Goal: Information Seeking & Learning: Learn about a topic

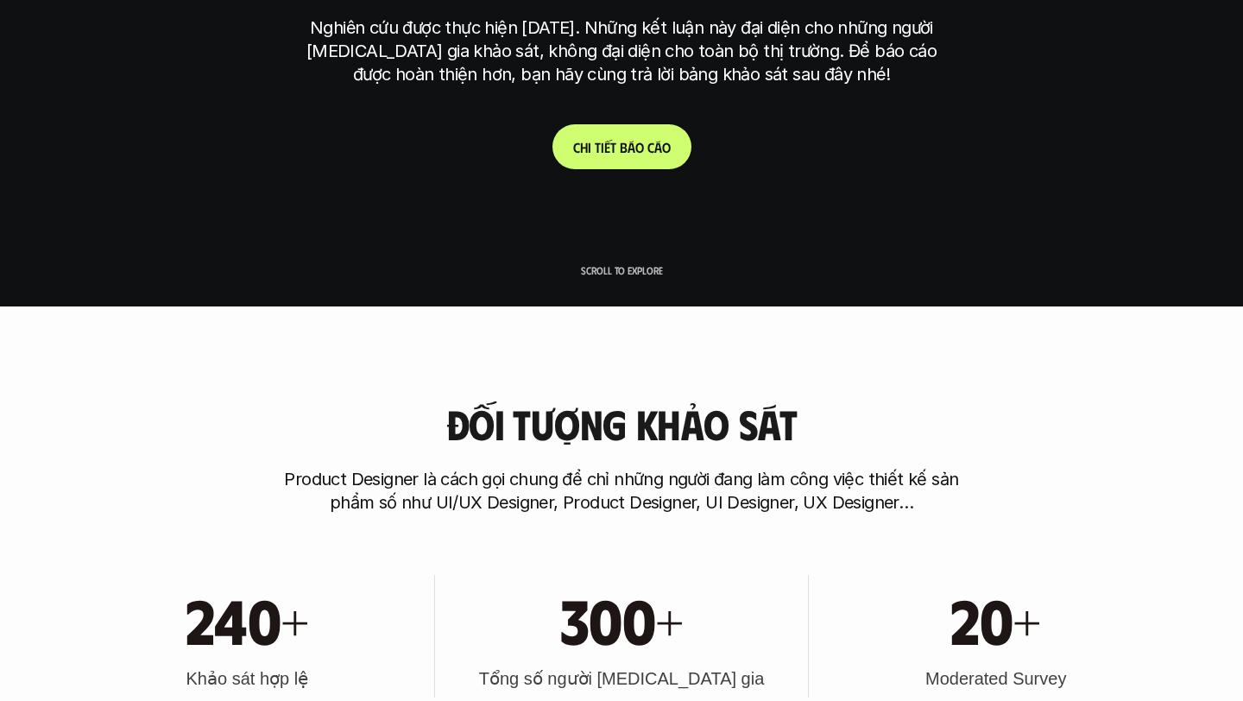
scroll to position [307, 0]
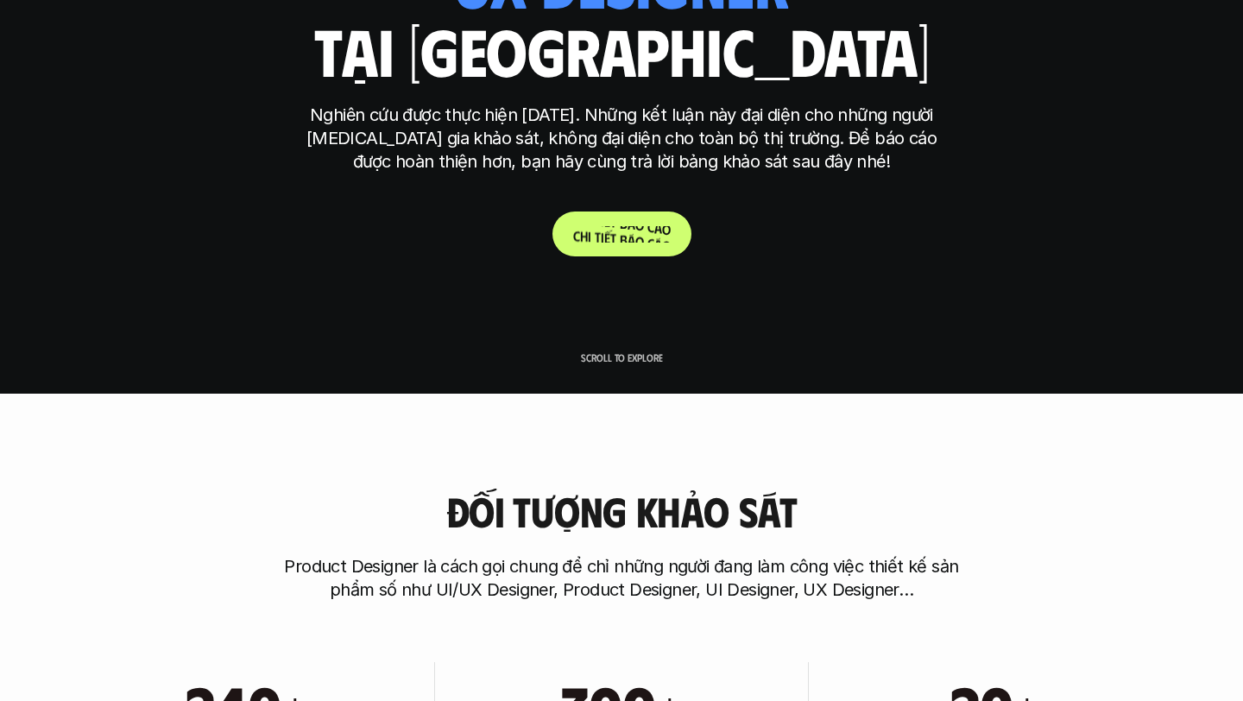
click at [601, 237] on p "C h i t i ế t b á o c á o" at bounding box center [622, 234] width 98 height 16
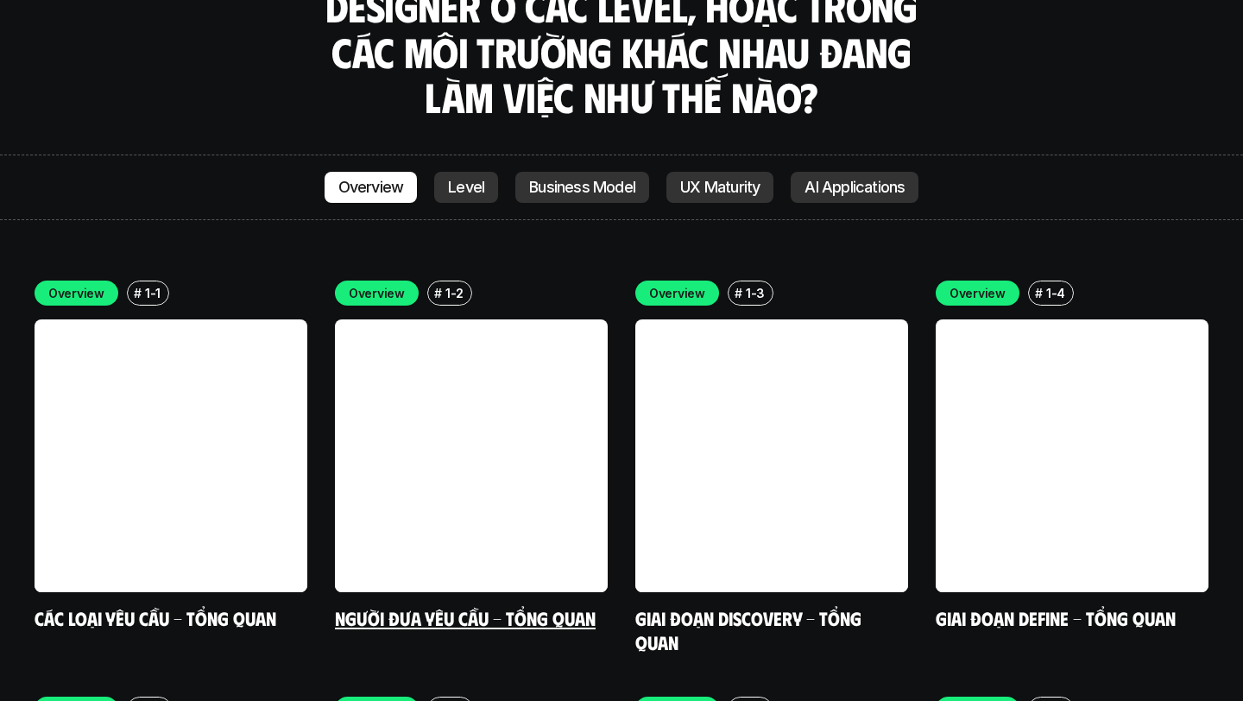
scroll to position [4872, 0]
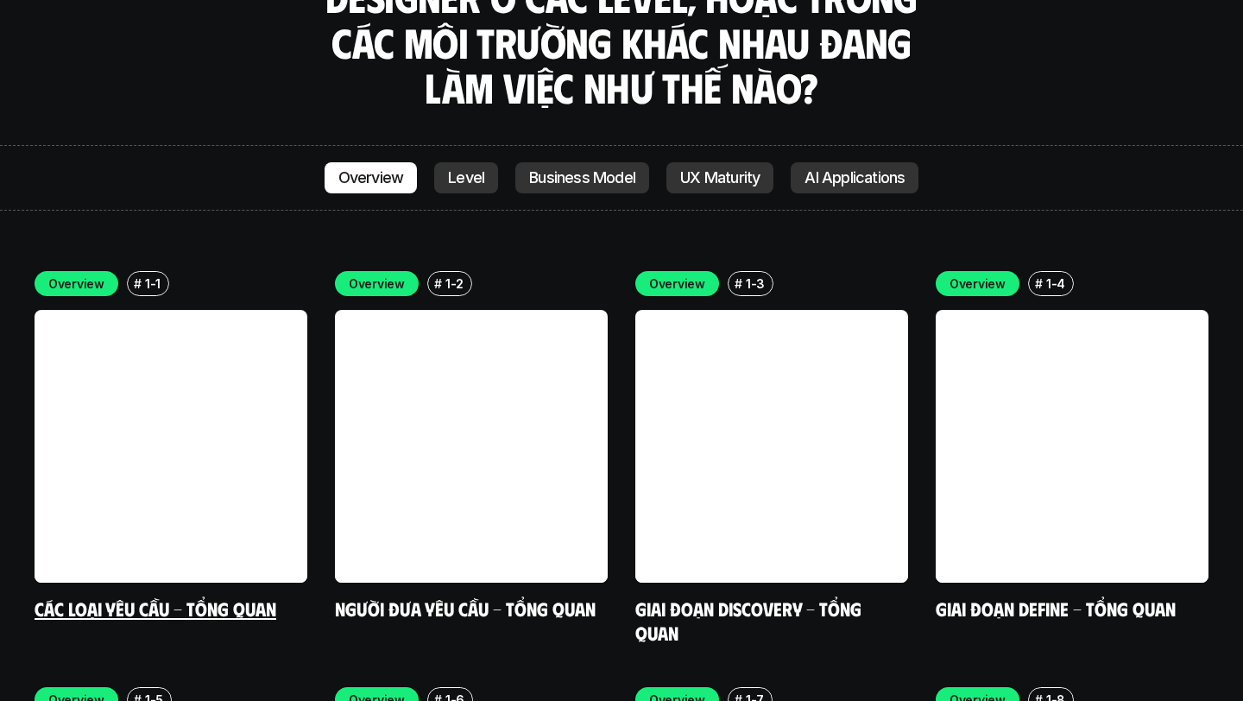
click at [214, 368] on link at bounding box center [171, 446] width 273 height 273
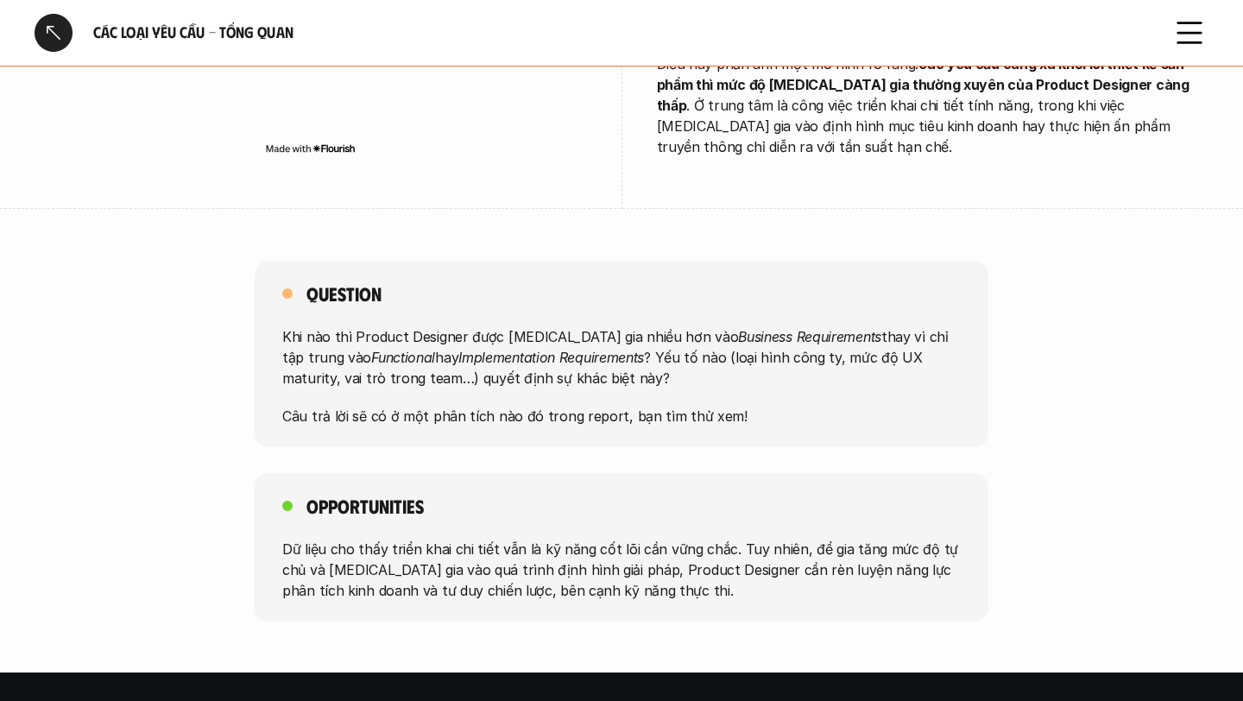
scroll to position [1097, 0]
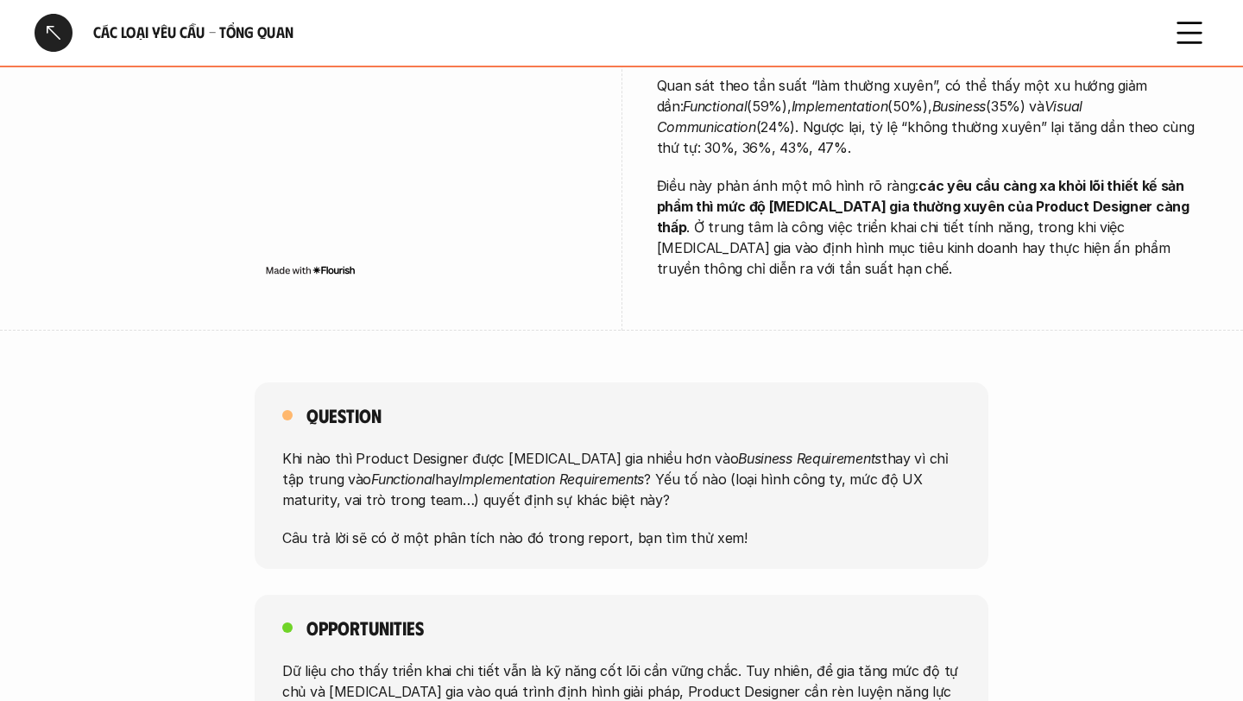
click at [54, 37] on div at bounding box center [54, 33] width 38 height 38
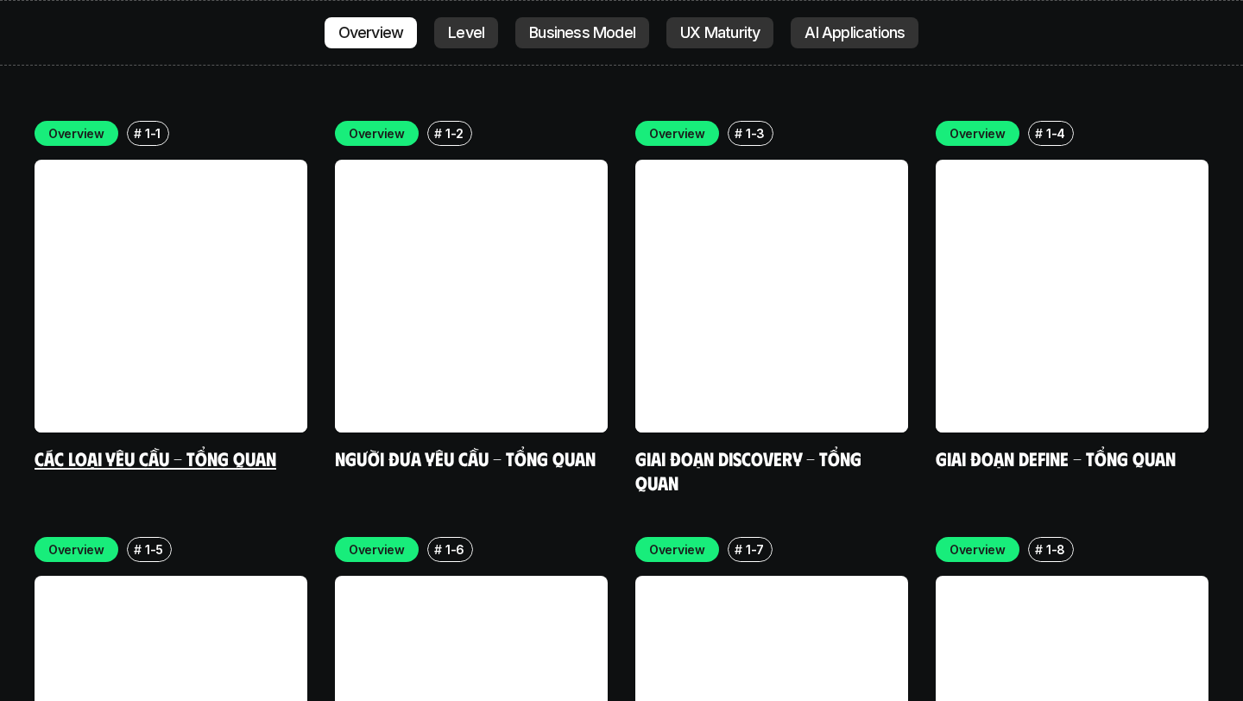
scroll to position [5036, 0]
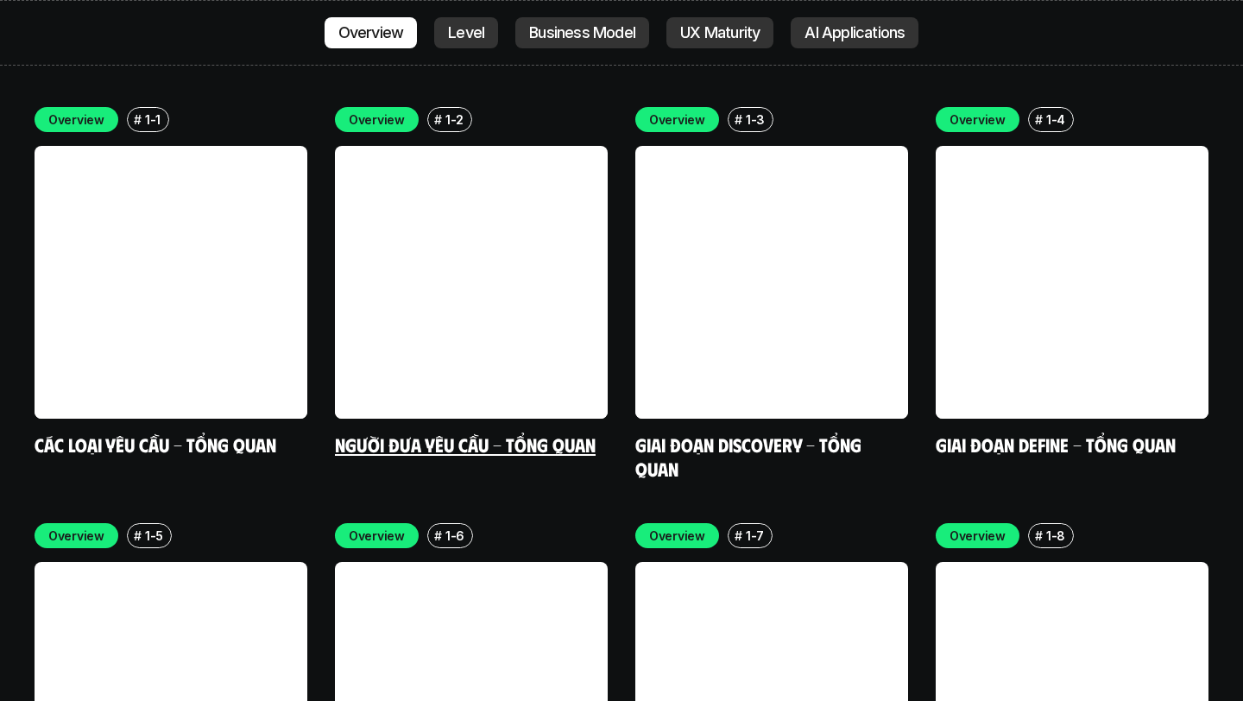
click at [433, 322] on div "Overview # 1-2 Người đưa yêu cầu - Tổng quan" at bounding box center [471, 282] width 273 height 350
click at [458, 433] on link "Người đưa yêu cầu - Tổng quan" at bounding box center [465, 444] width 261 height 23
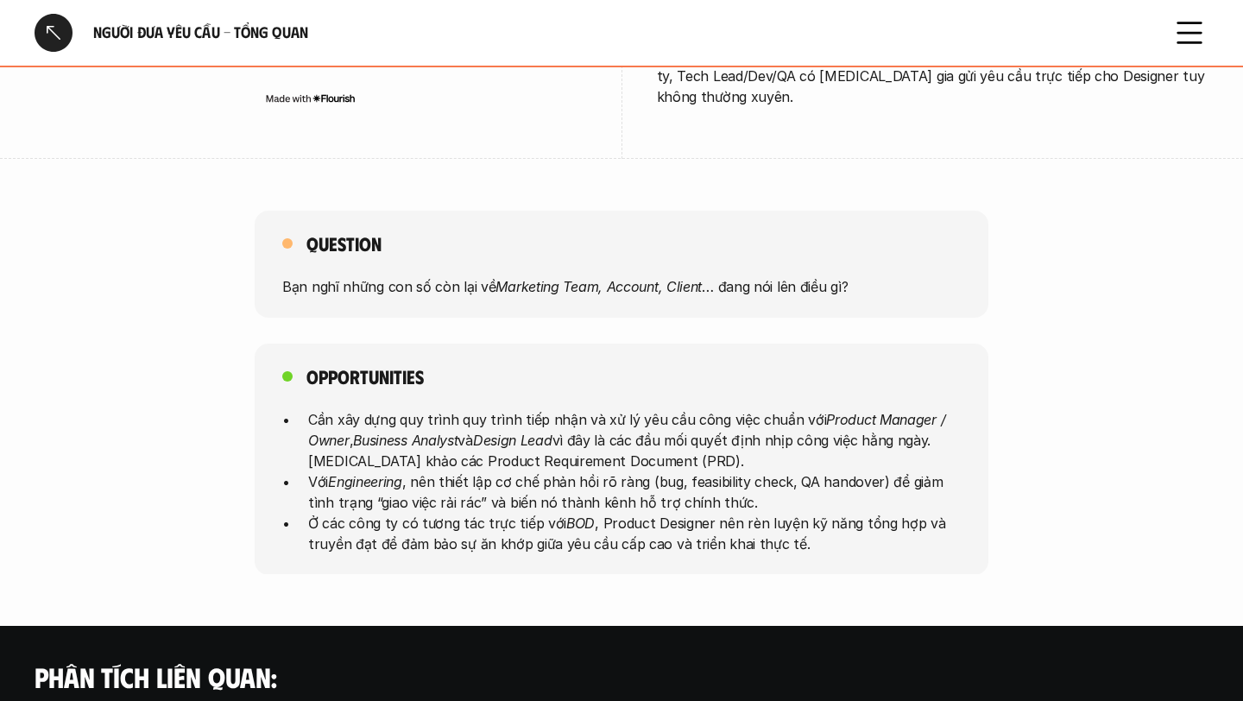
scroll to position [777, 0]
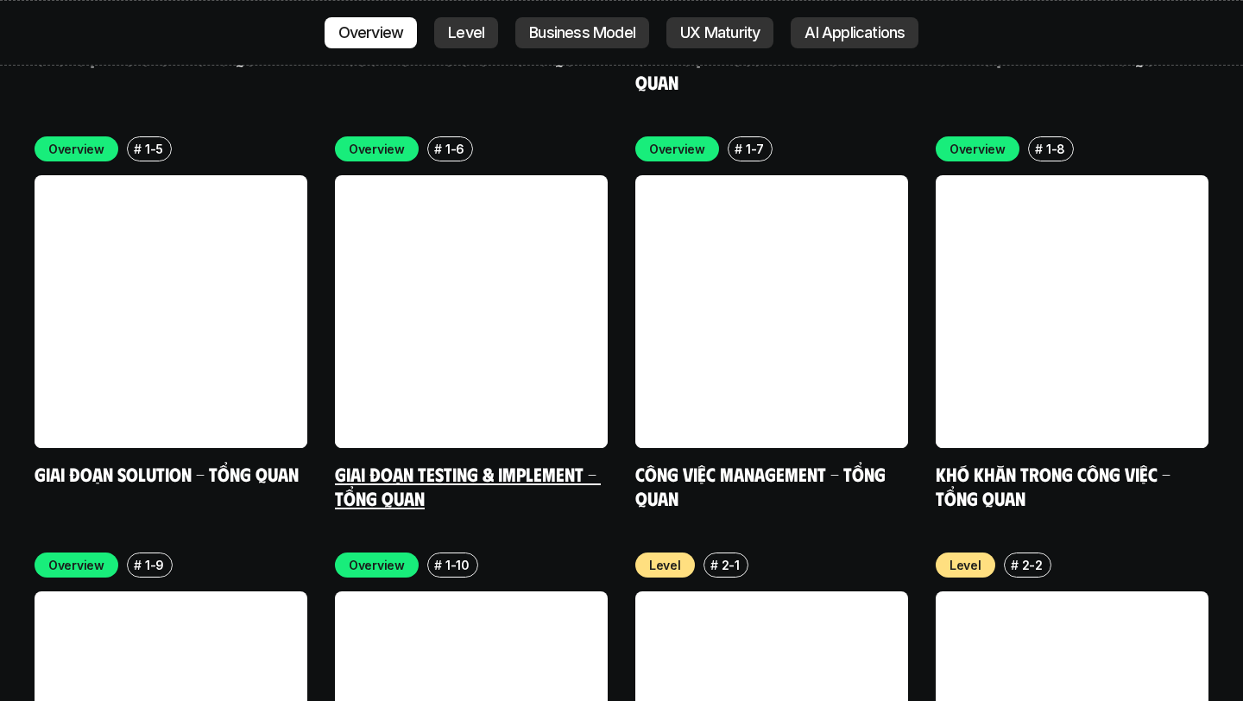
scroll to position [5424, 0]
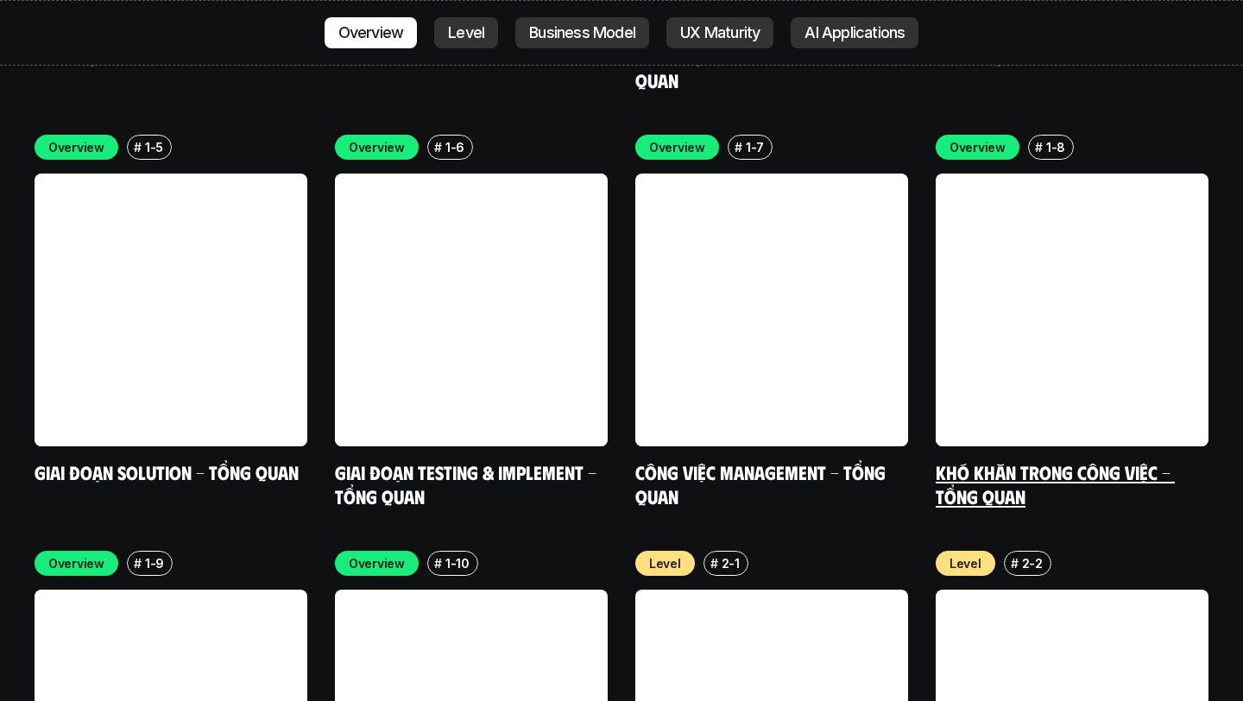
click at [1049, 212] on link at bounding box center [1072, 310] width 273 height 273
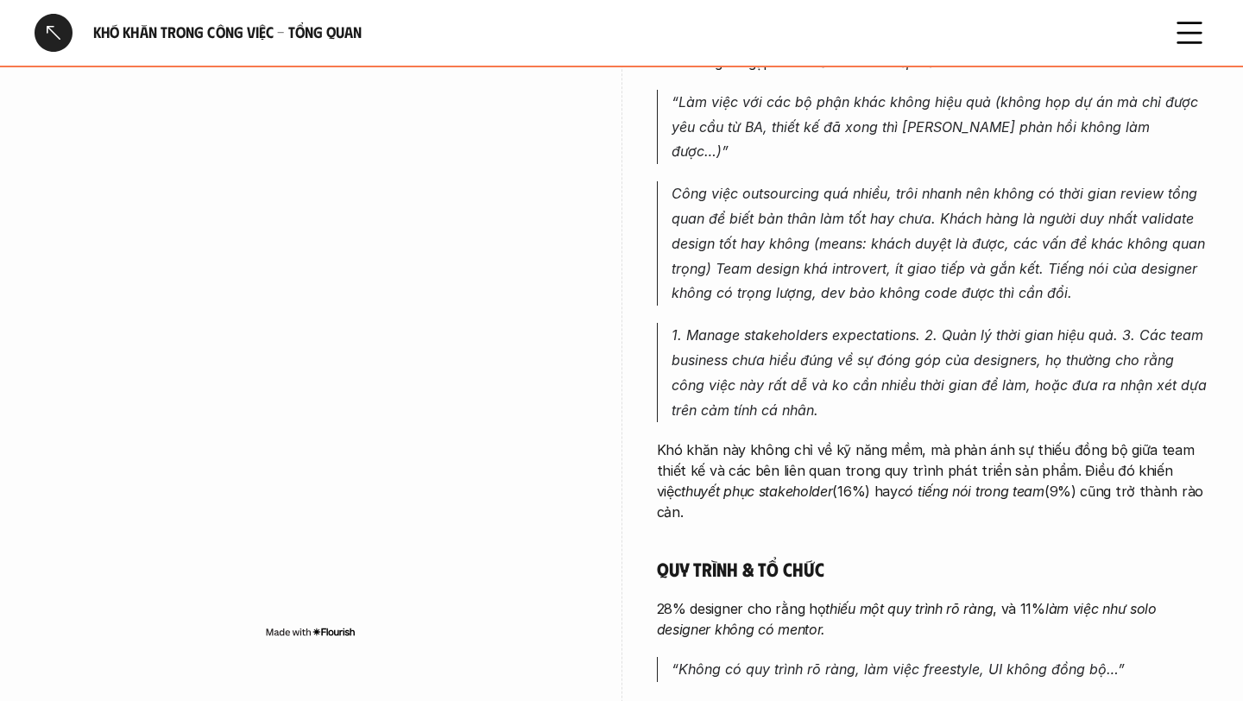
scroll to position [404, 0]
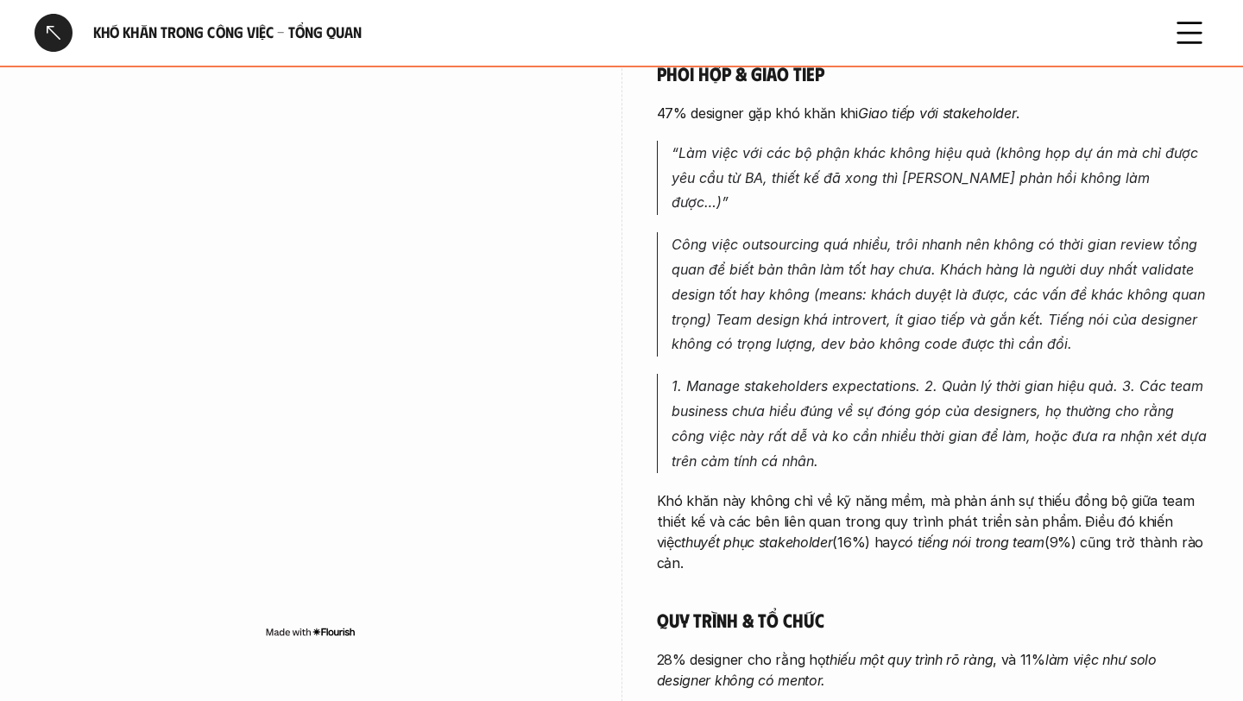
click at [1020, 188] on p "“Làm việc với các bộ phận khác không hiệu quả (không họp dự án mà chỉ được yêu …" at bounding box center [941, 178] width 538 height 74
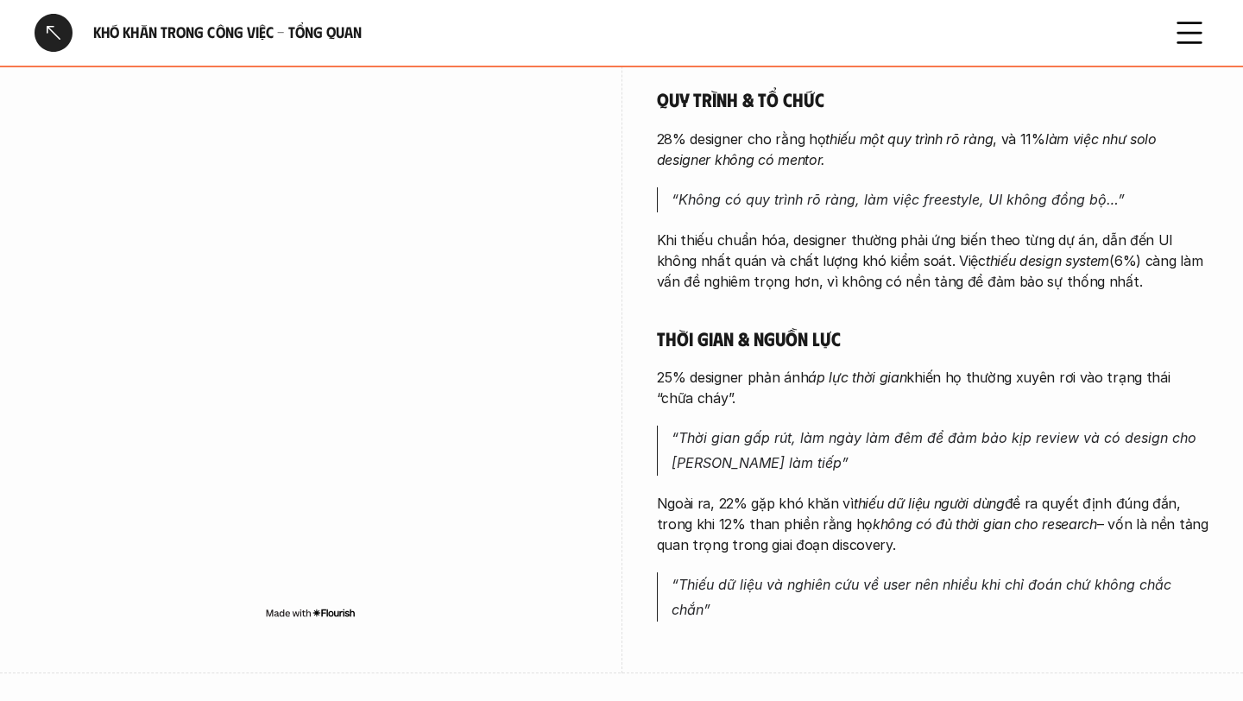
scroll to position [931, 0]
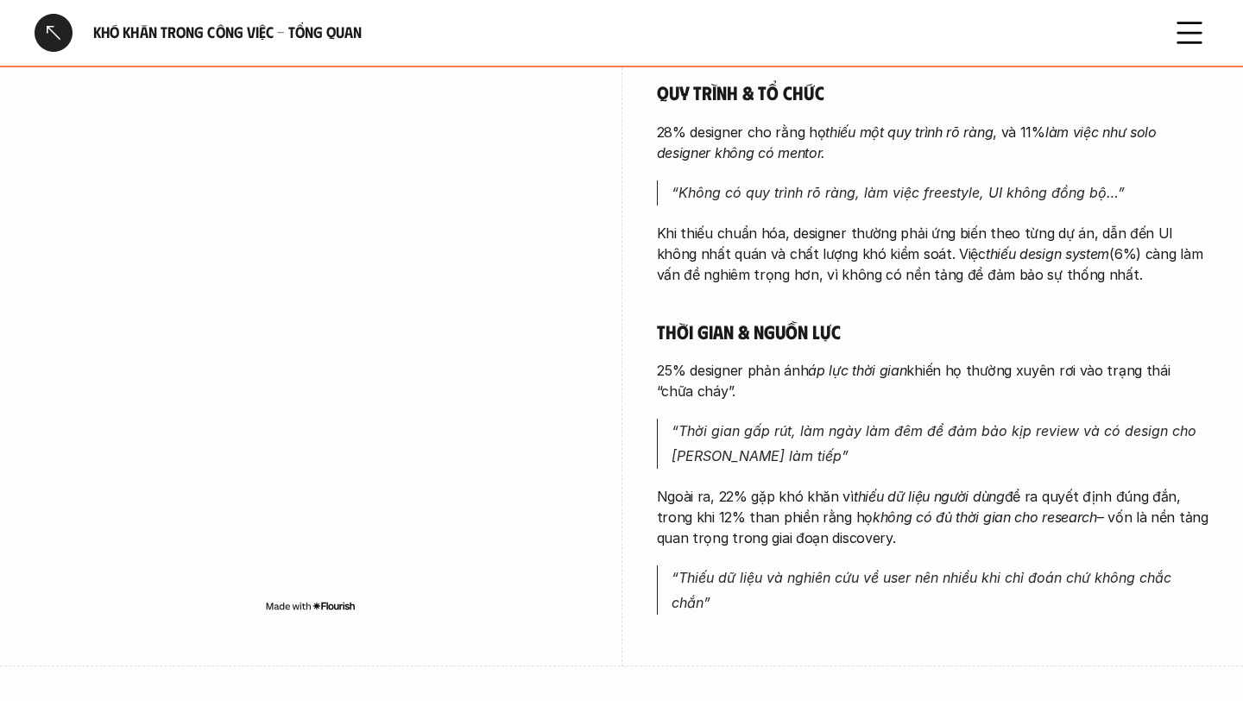
click at [37, 28] on div at bounding box center [54, 33] width 38 height 38
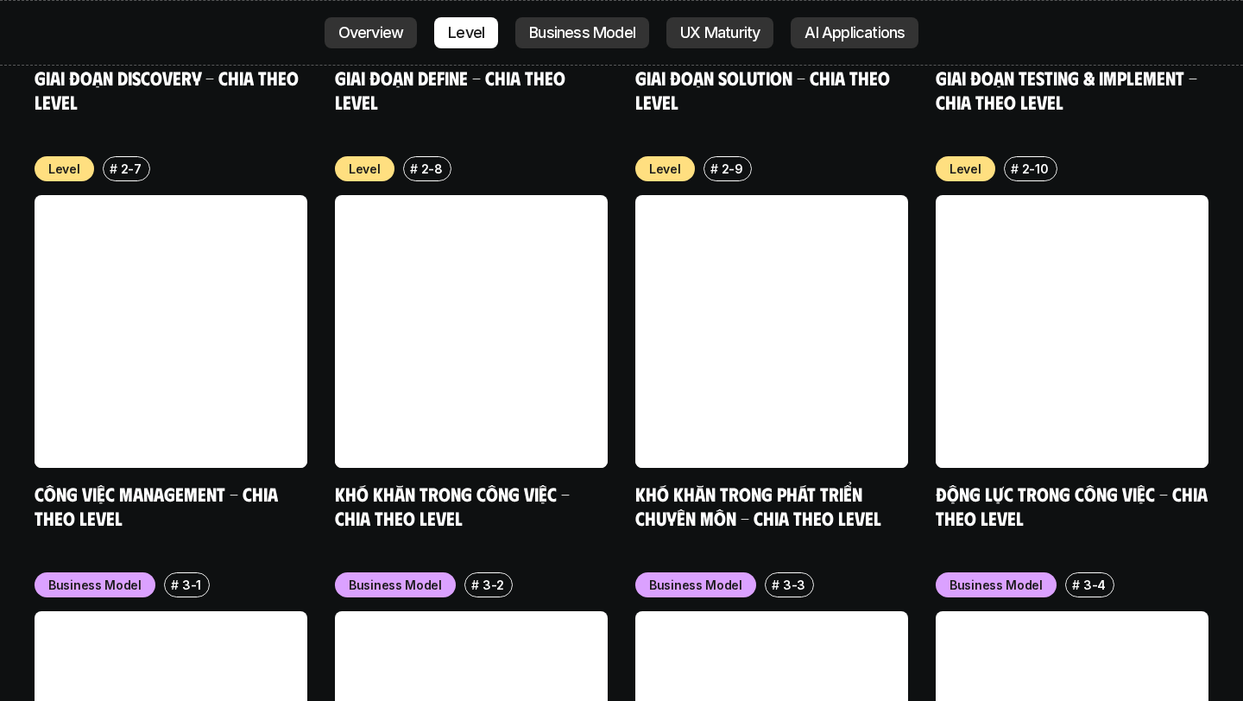
scroll to position [6653, 0]
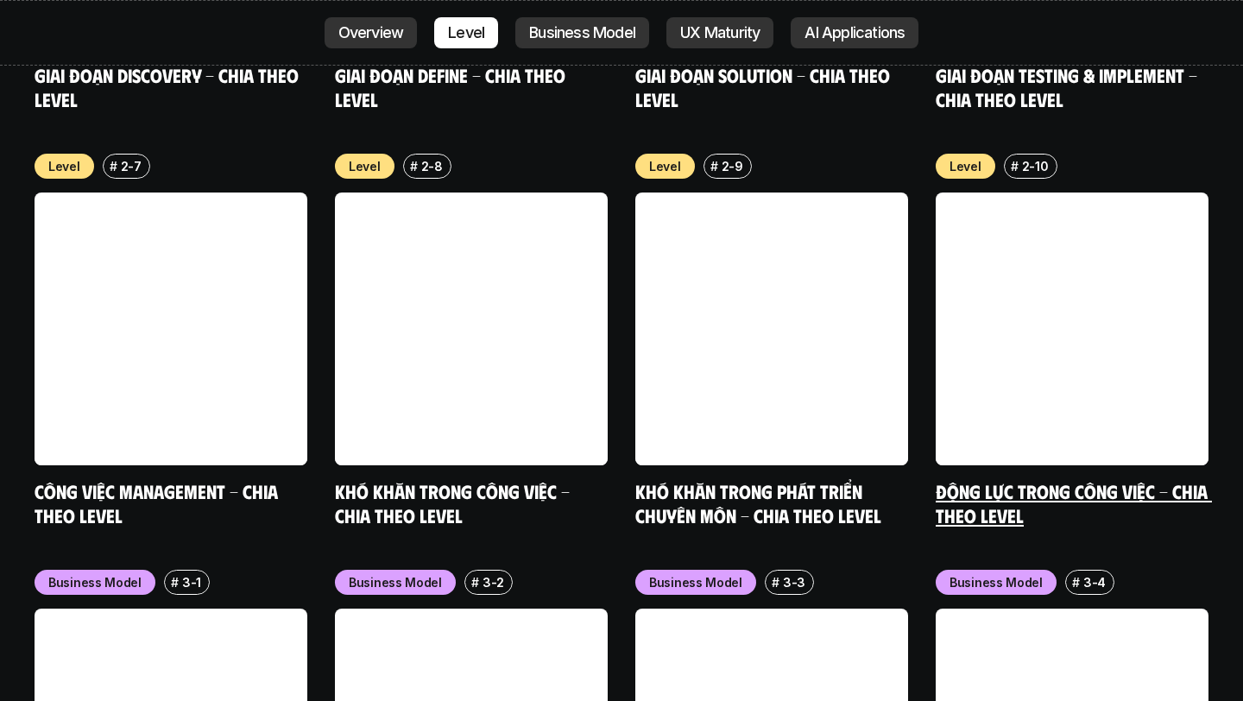
click at [1032, 327] on link at bounding box center [1072, 329] width 273 height 273
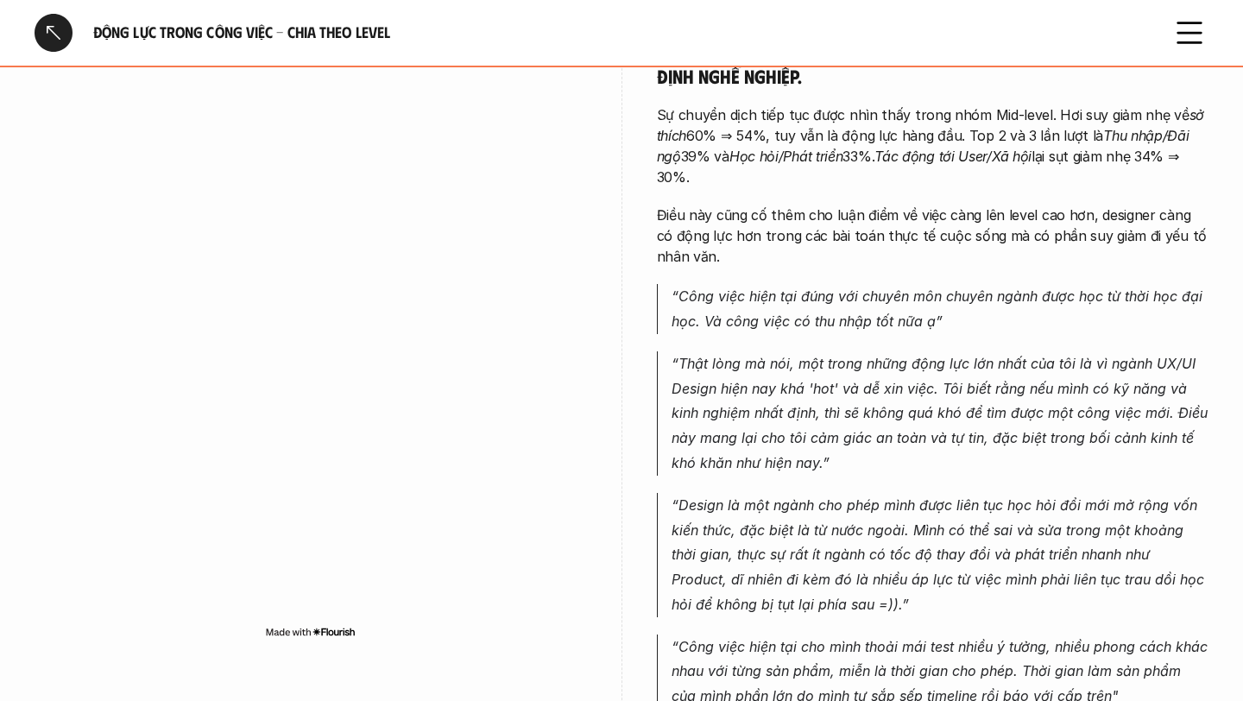
scroll to position [2862, 0]
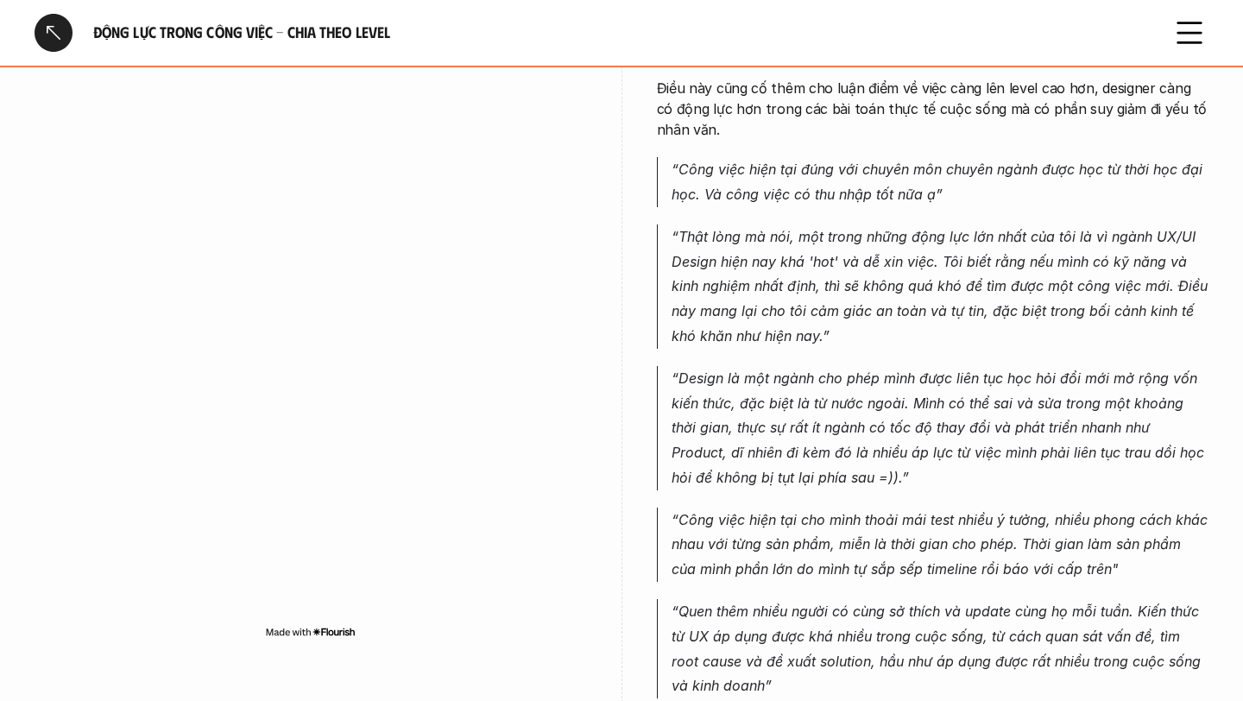
click at [53, 35] on div at bounding box center [54, 33] width 38 height 38
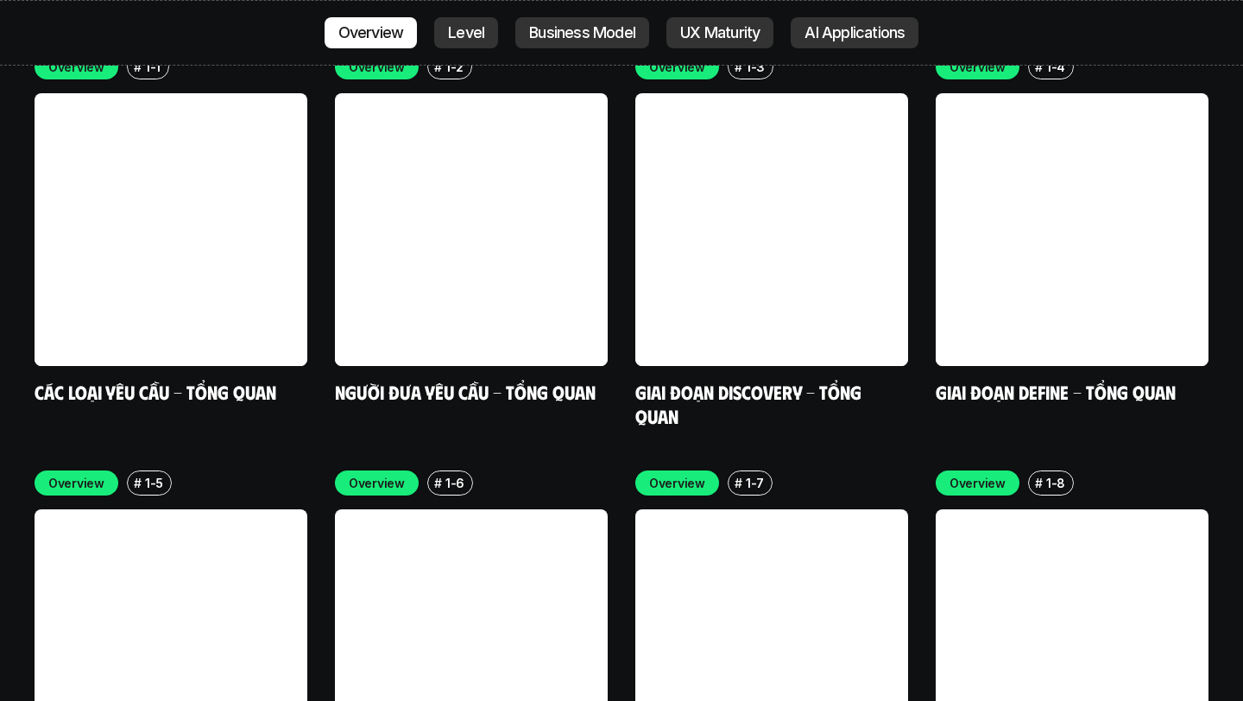
scroll to position [5064, 0]
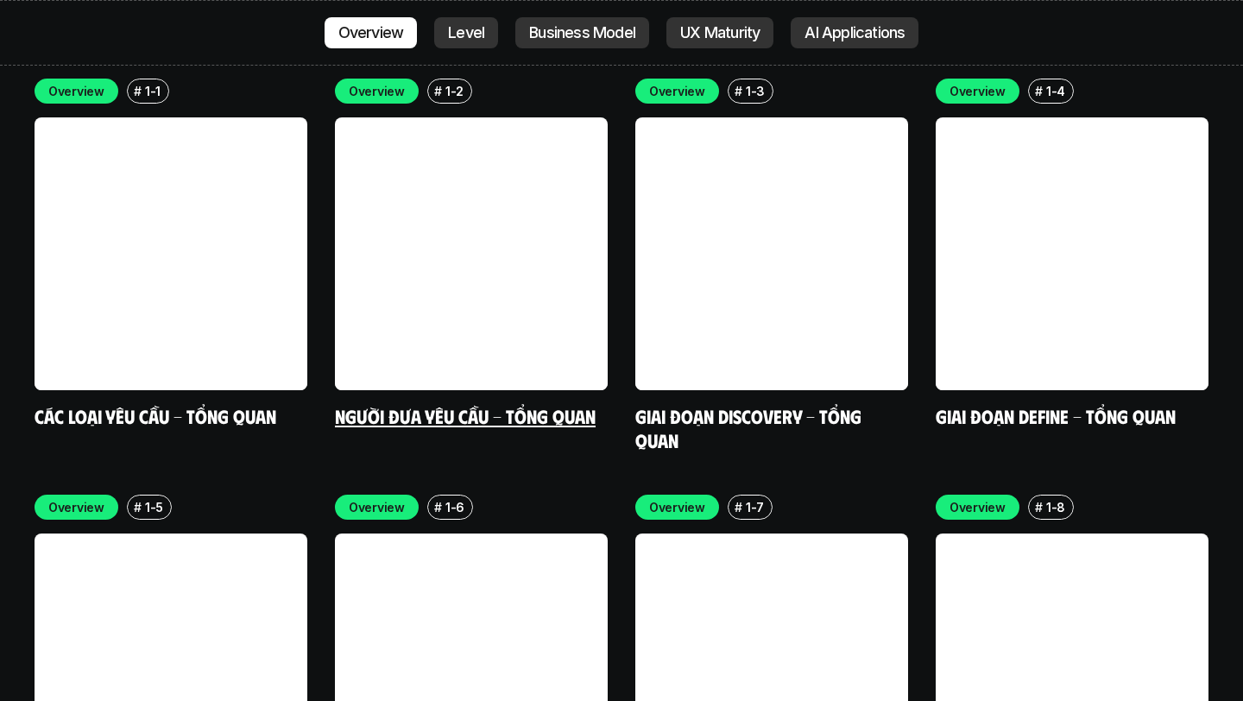
click at [467, 293] on div "Overview # 1-2 Người đưa yêu cầu - Tổng quan" at bounding box center [471, 254] width 273 height 350
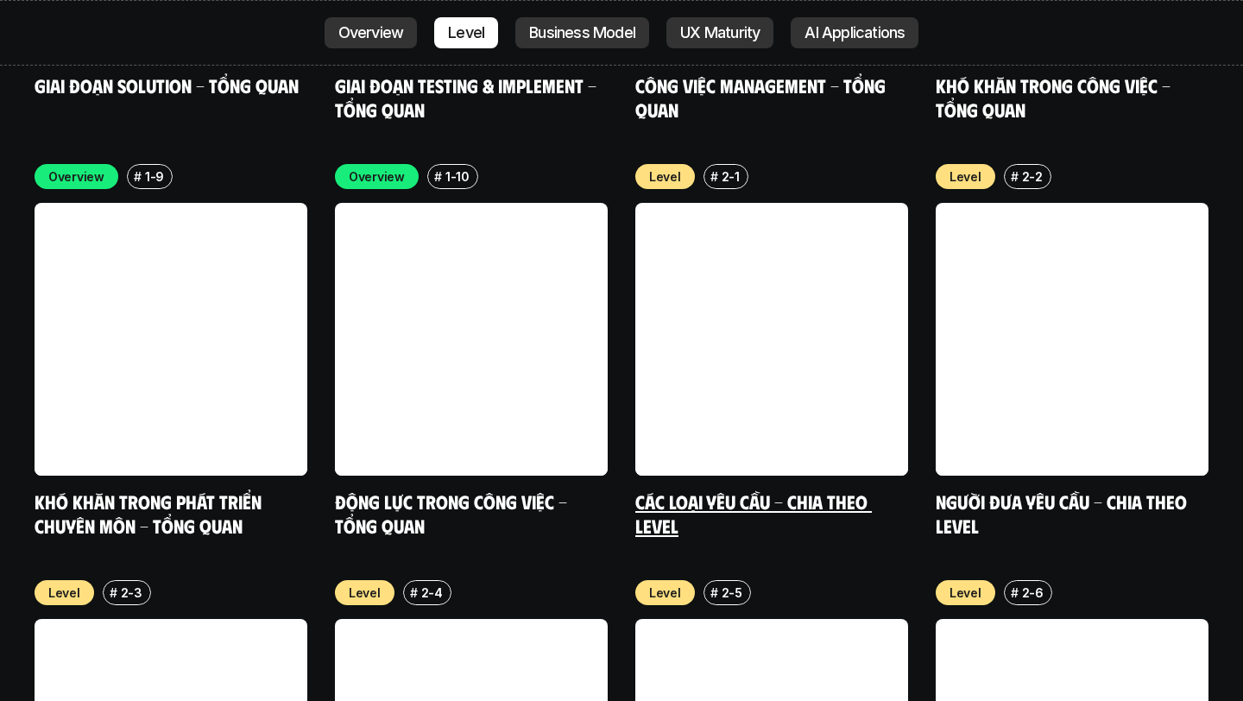
scroll to position [5845, 0]
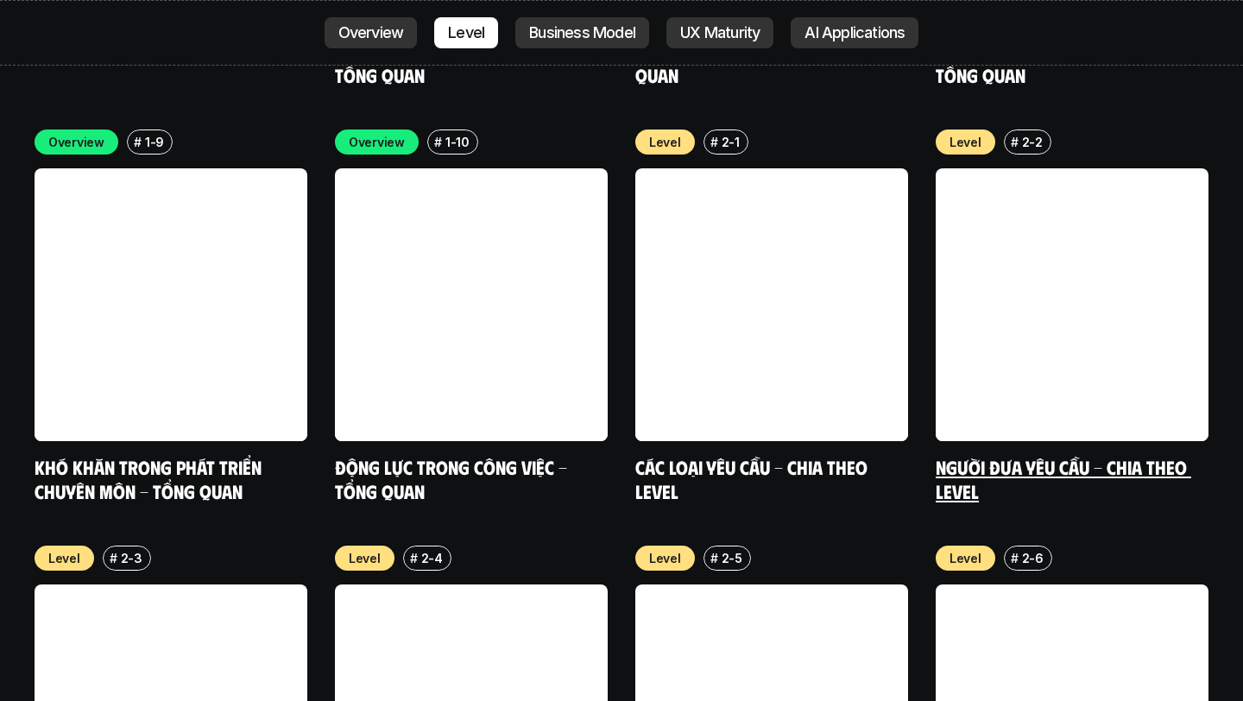
click at [1072, 455] on link "Người đưa yêu cầu - Chia theo Level" at bounding box center [1064, 478] width 256 height 47
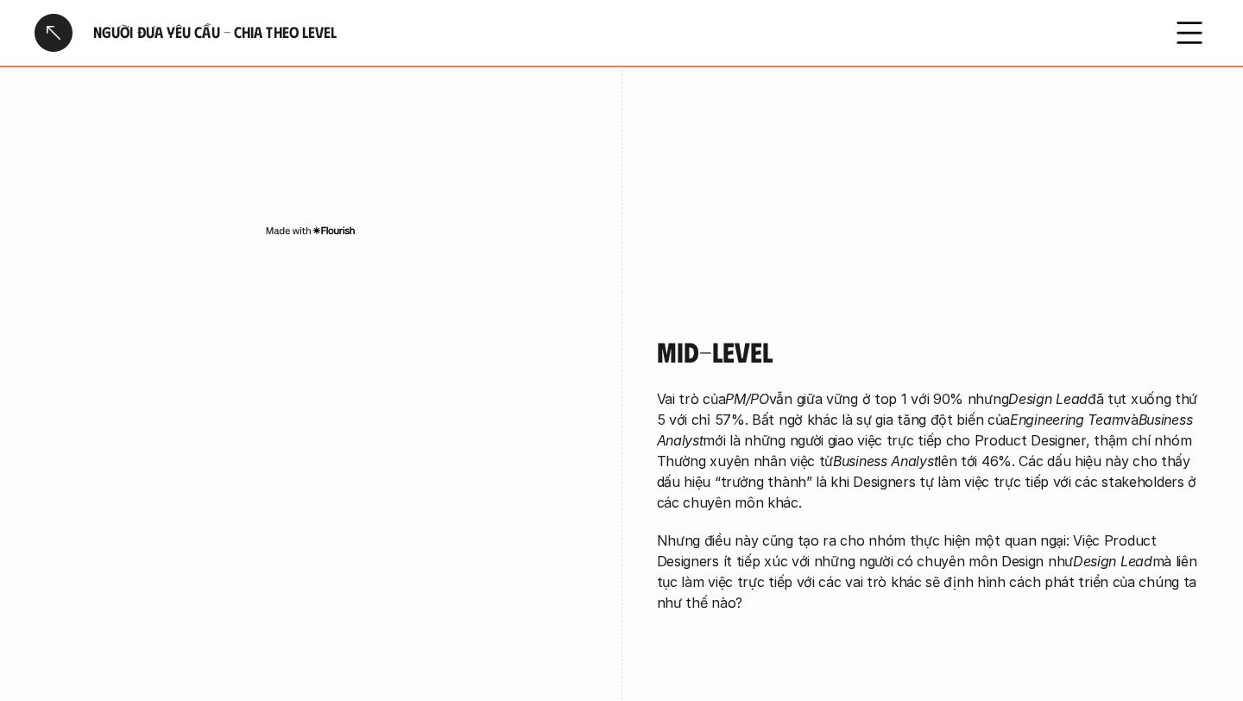
scroll to position [1866, 0]
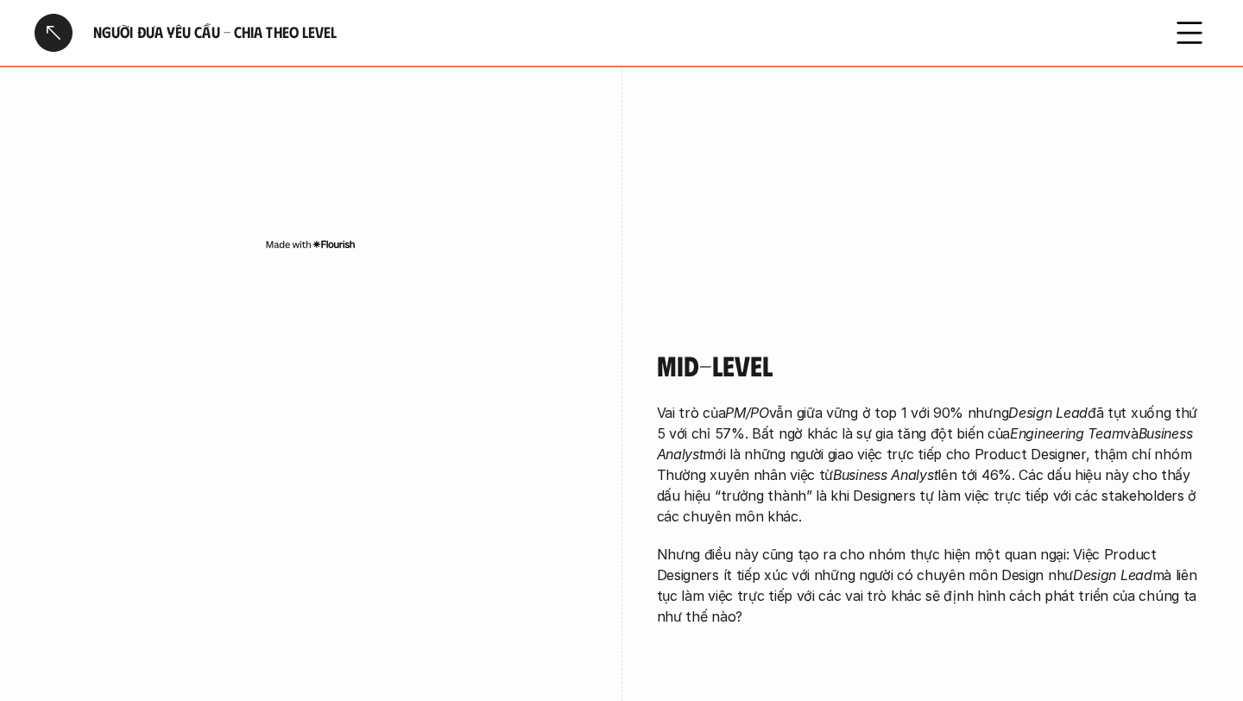
click at [60, 24] on div at bounding box center [54, 33] width 38 height 38
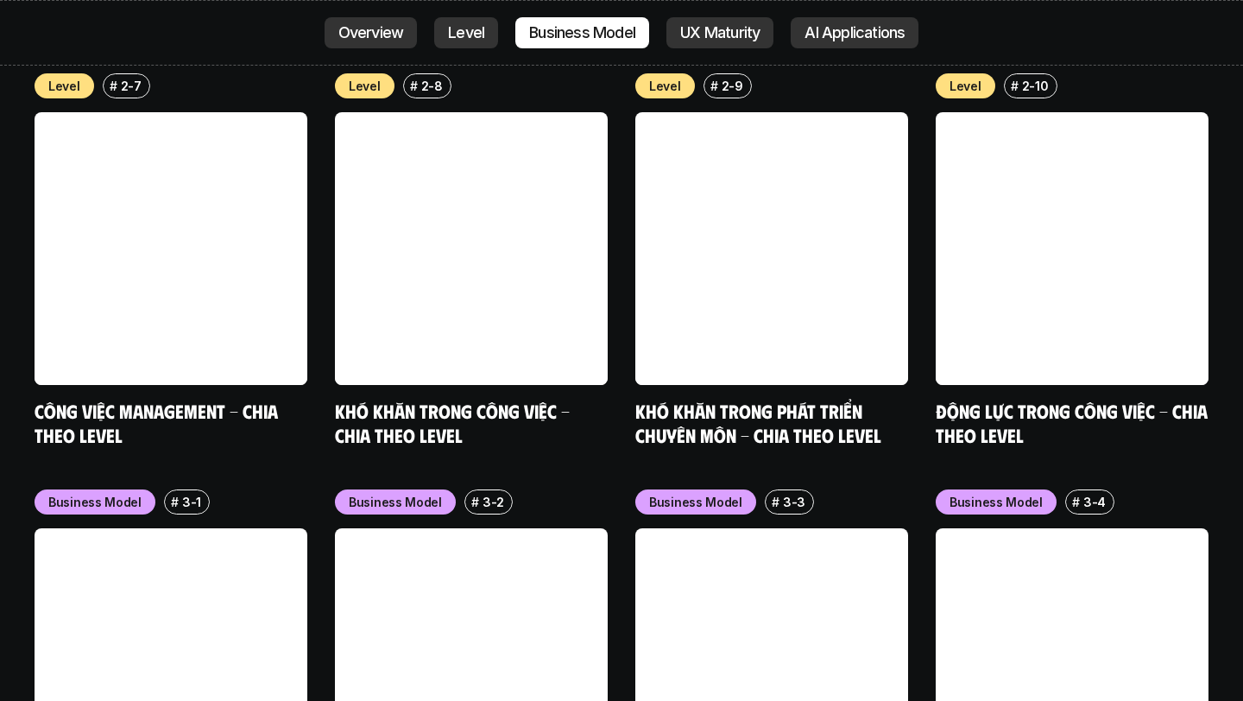
scroll to position [6730, 0]
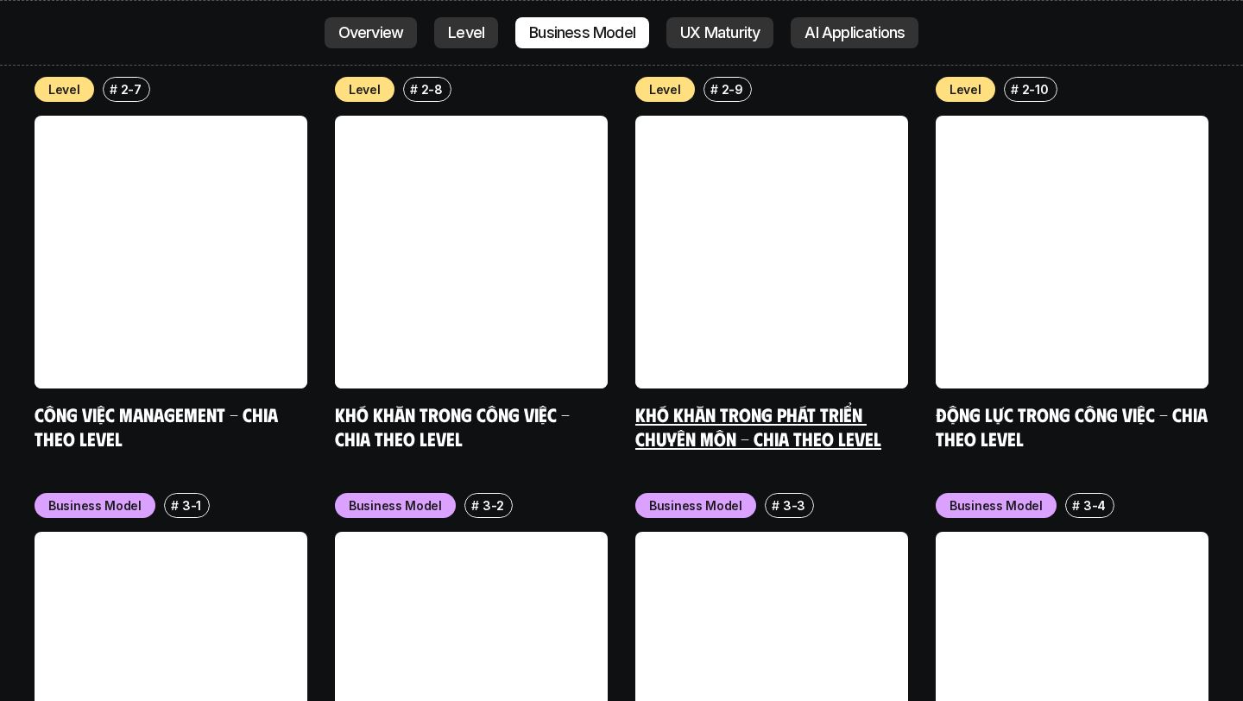
click at [689, 402] on link "Khó khăn trong phát triển chuyên môn - Chia theo level" at bounding box center [758, 425] width 246 height 47
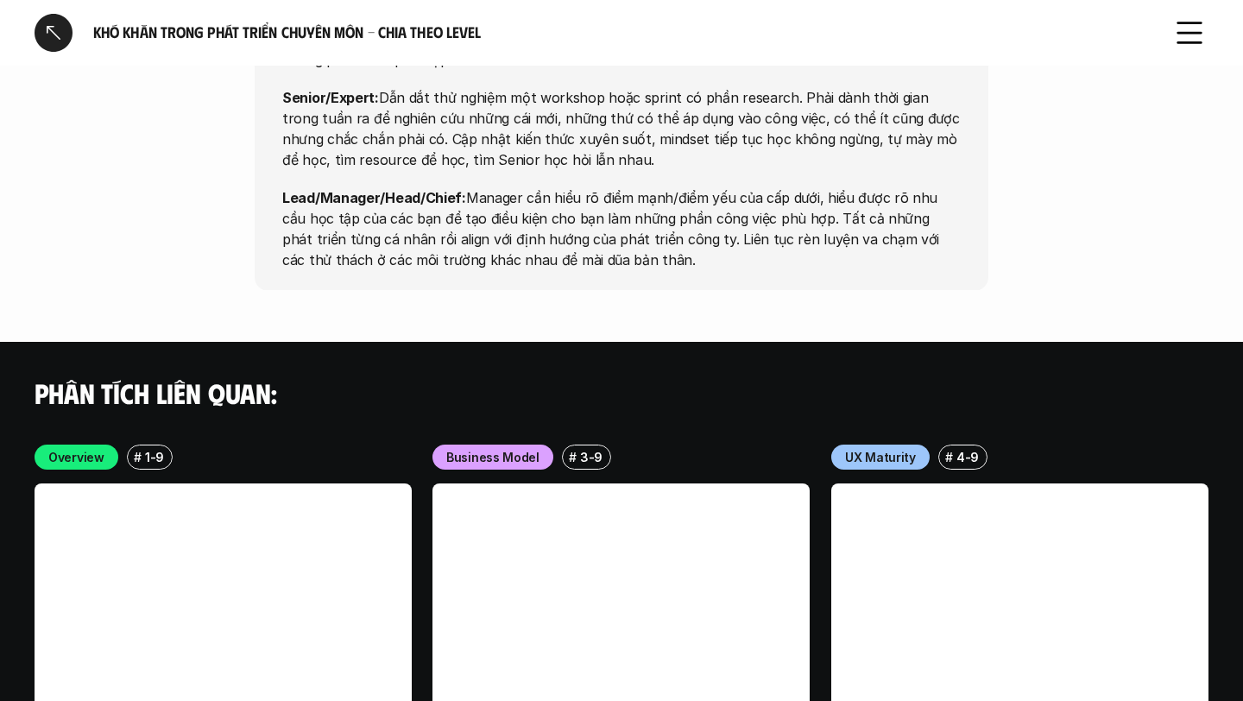
scroll to position [6440, 0]
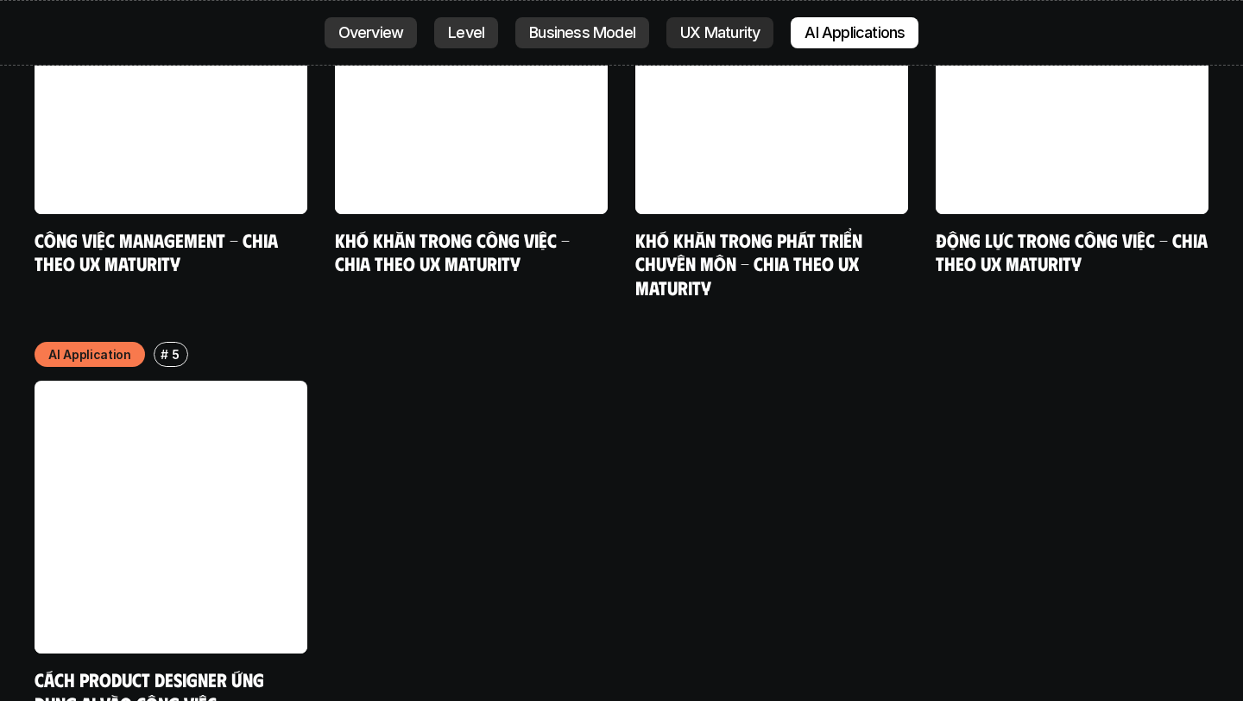
scroll to position [9054, 0]
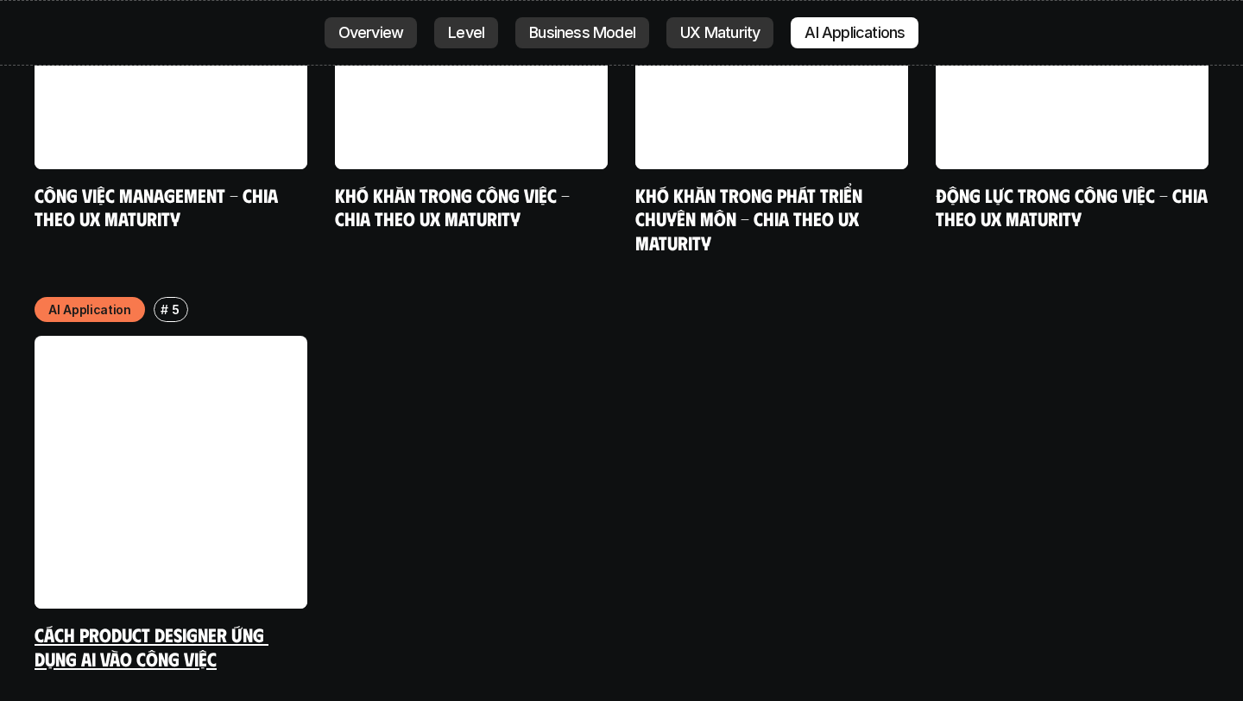
click at [177, 382] on link at bounding box center [171, 472] width 273 height 273
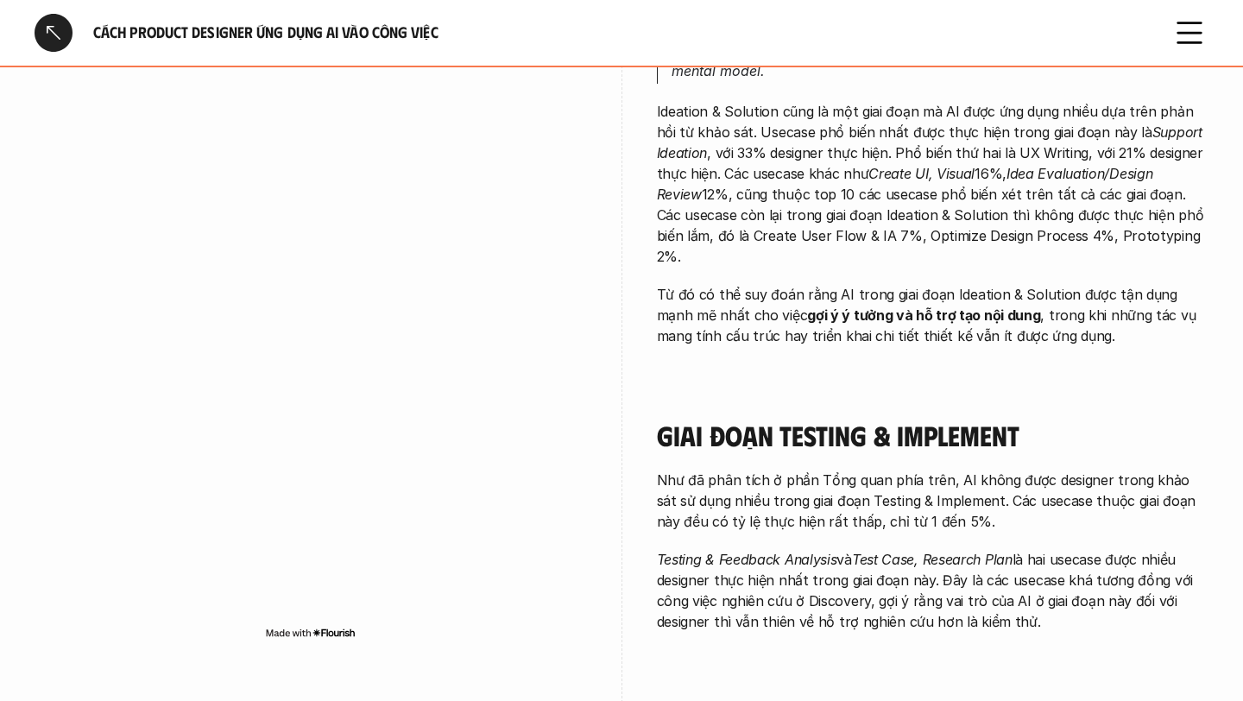
scroll to position [2340, 0]
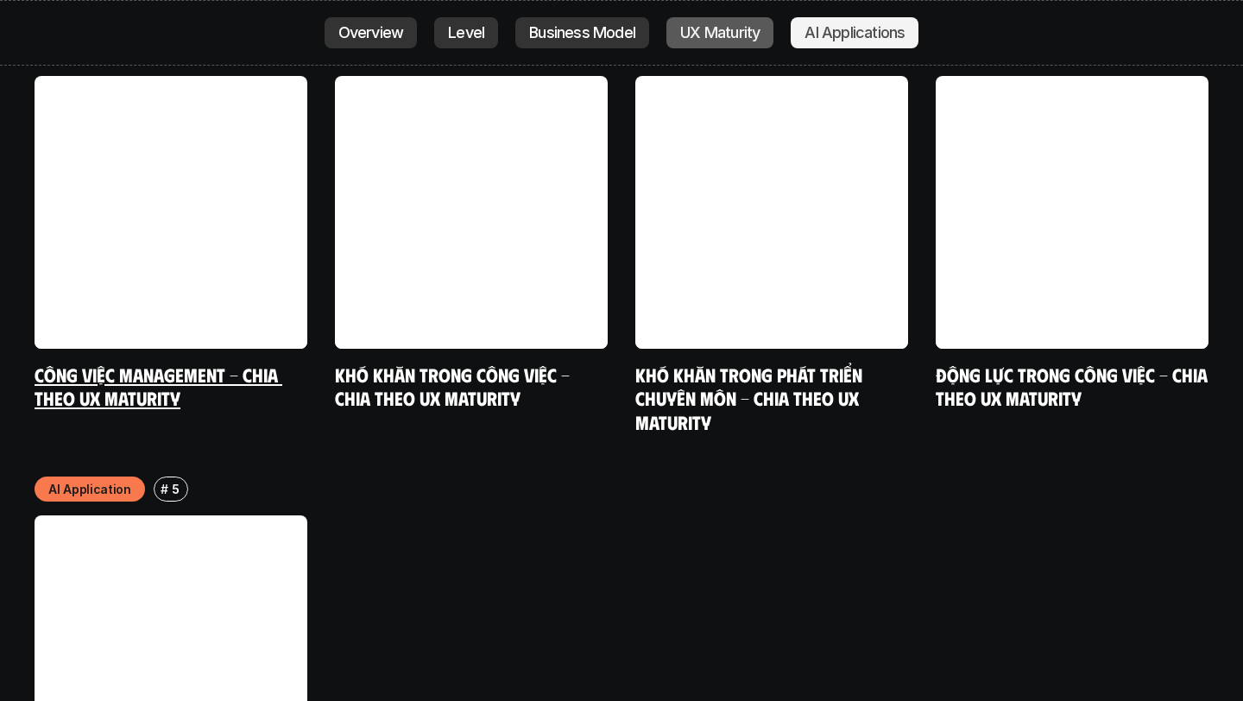
scroll to position [8741, 0]
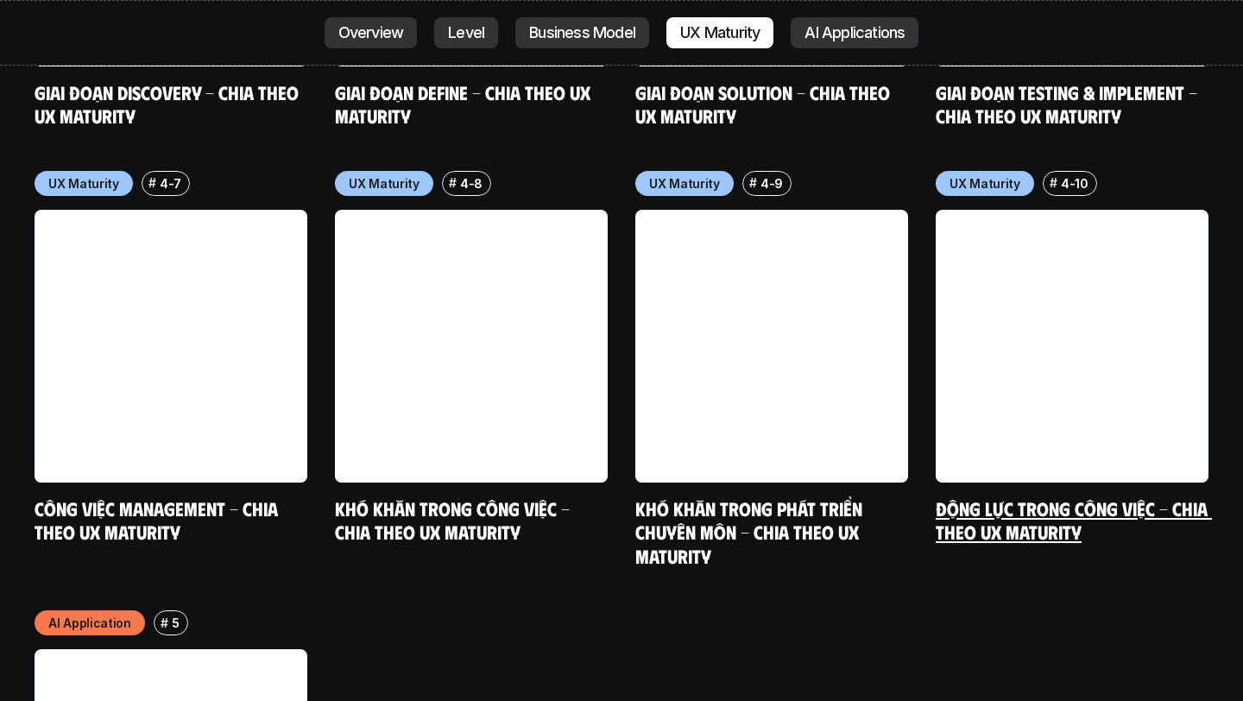
click at [1024, 255] on link at bounding box center [1072, 346] width 273 height 273
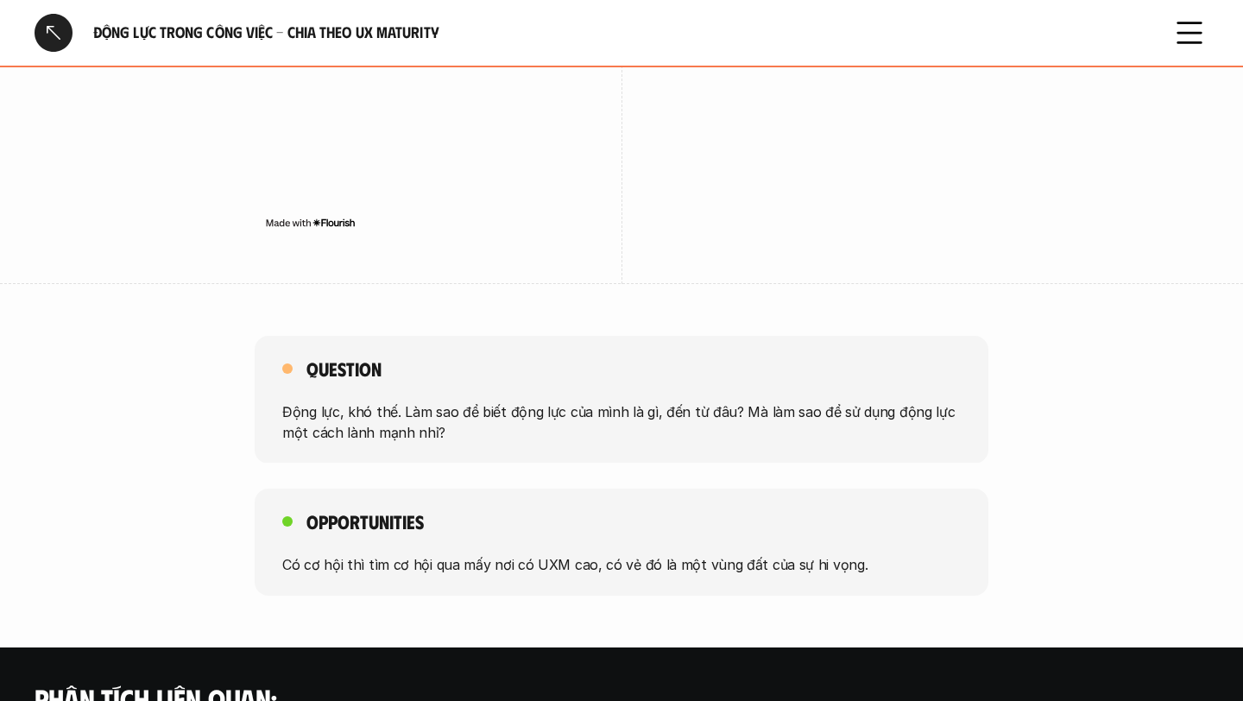
scroll to position [2649, 0]
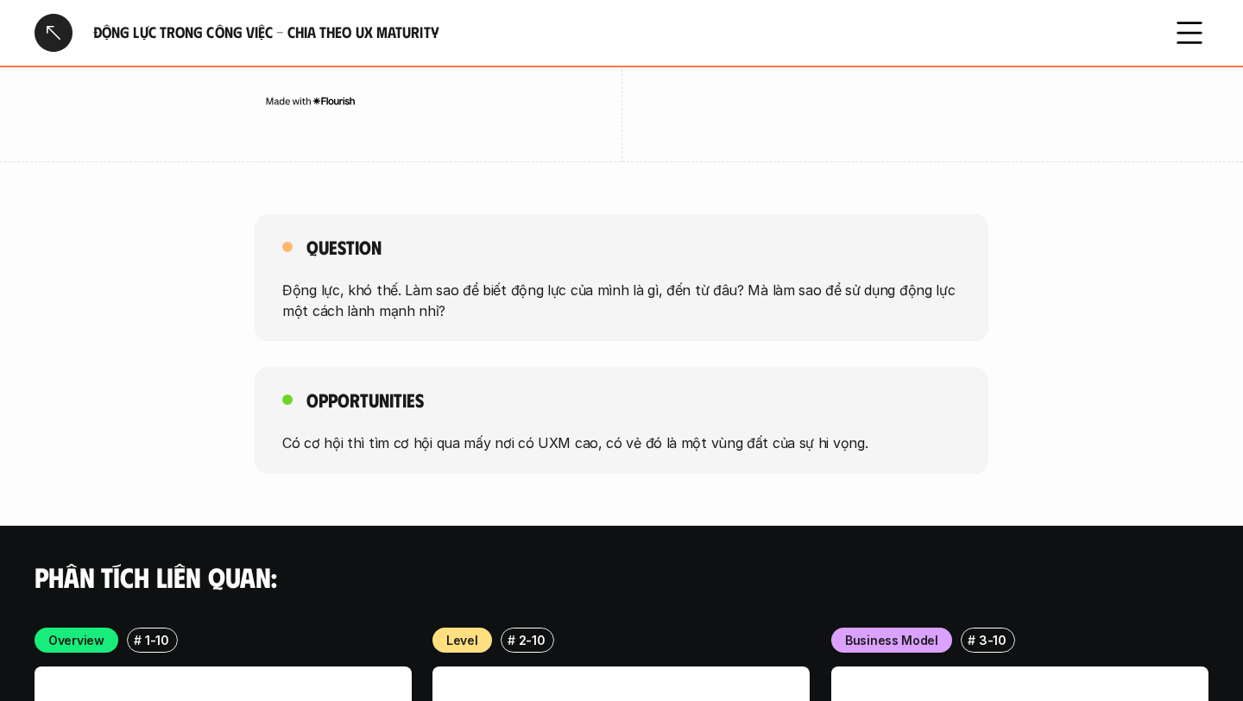
click at [46, 22] on div at bounding box center [54, 33] width 38 height 38
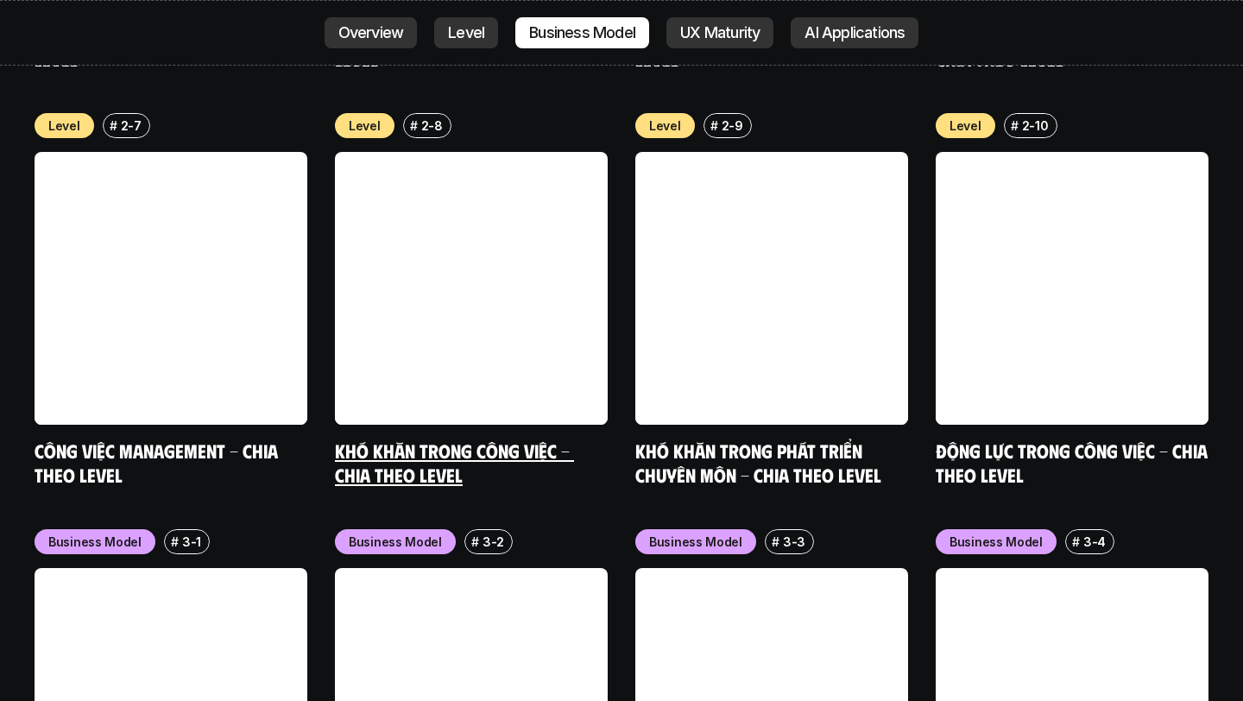
scroll to position [6693, 0]
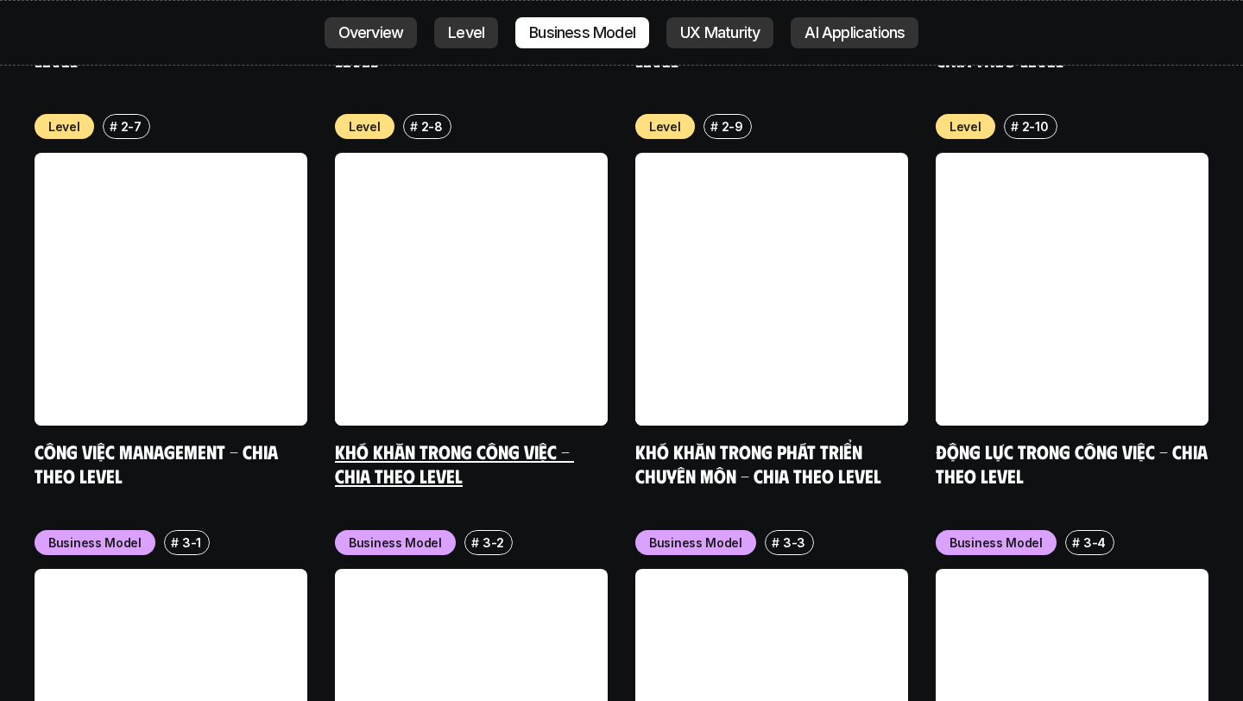
click at [451, 191] on link at bounding box center [471, 289] width 273 height 273
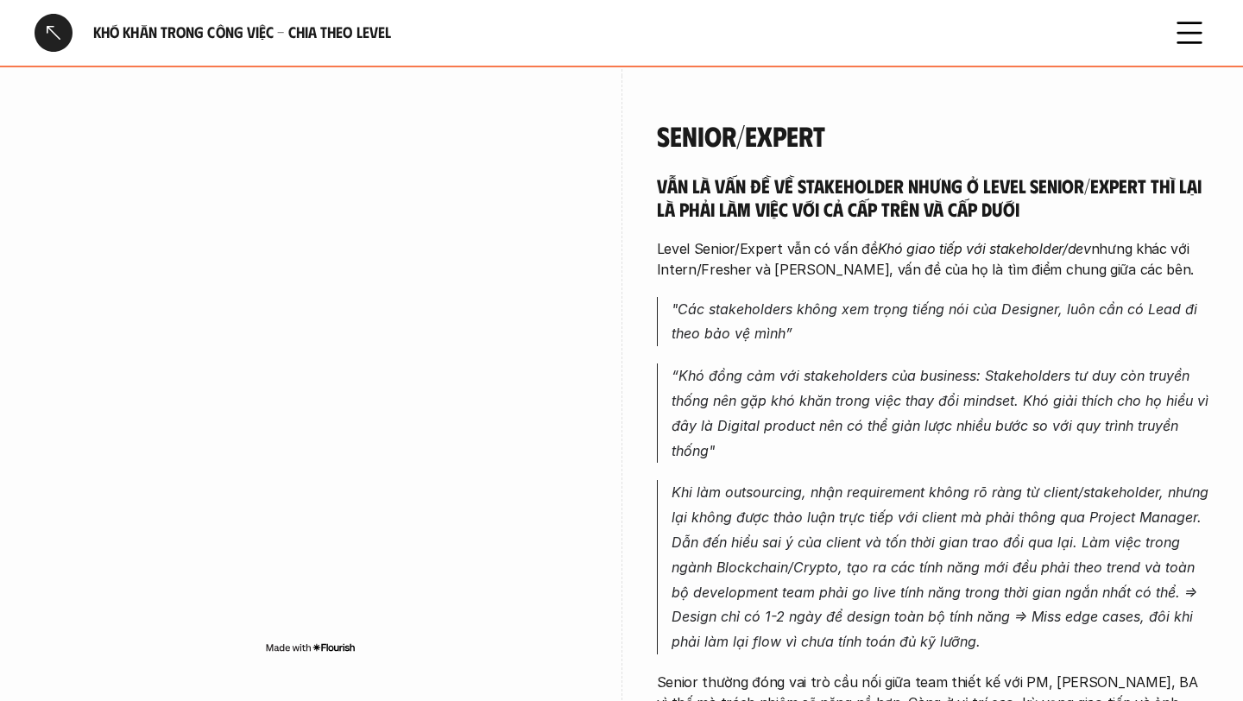
scroll to position [4139, 0]
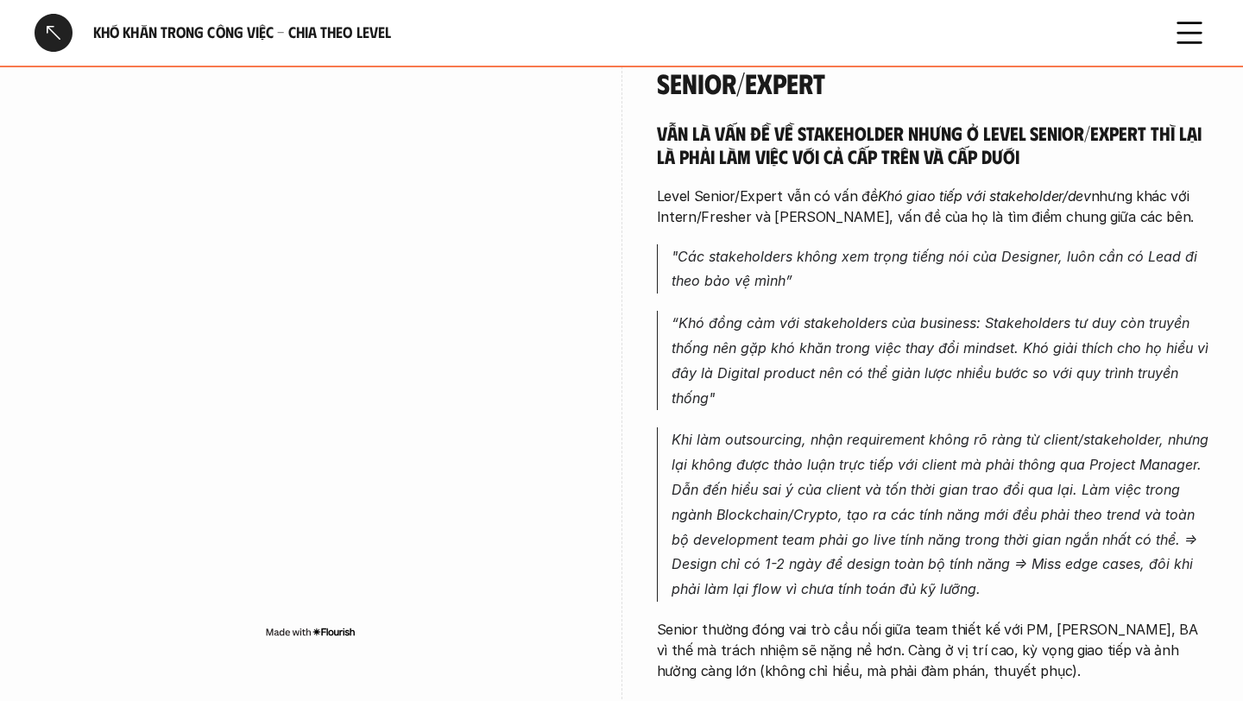
click at [48, 46] on div at bounding box center [54, 33] width 38 height 38
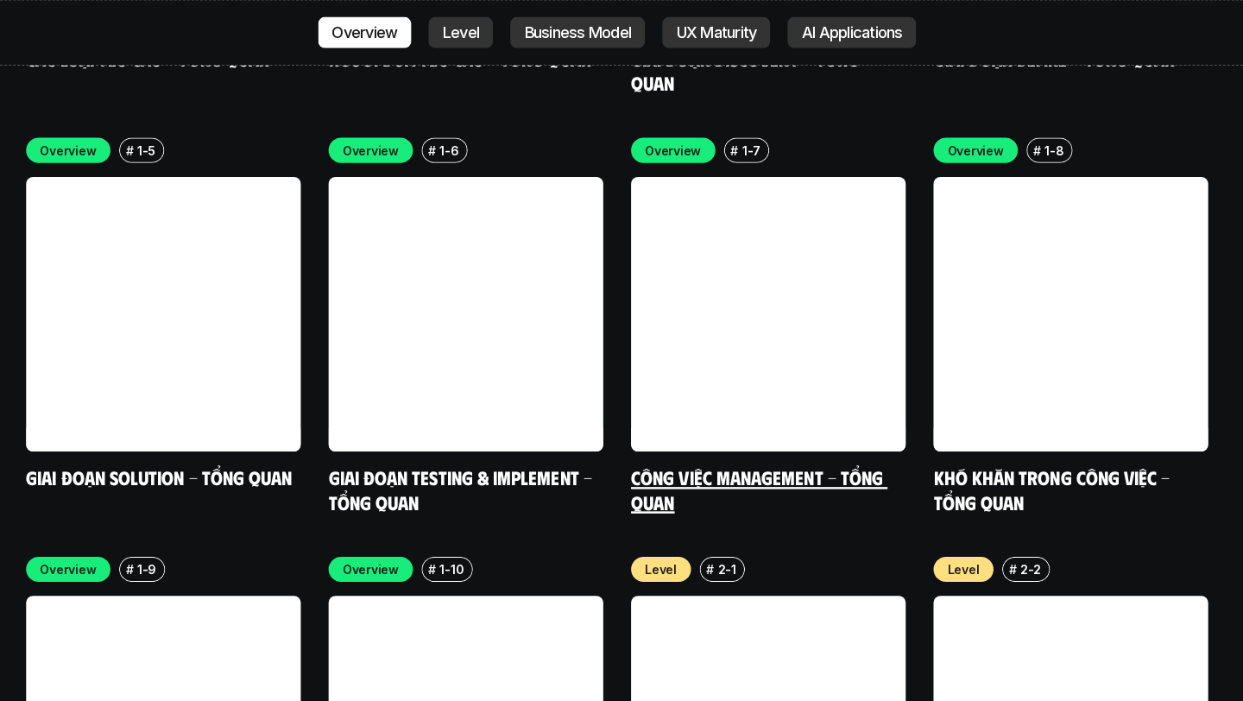
scroll to position [5422, 0]
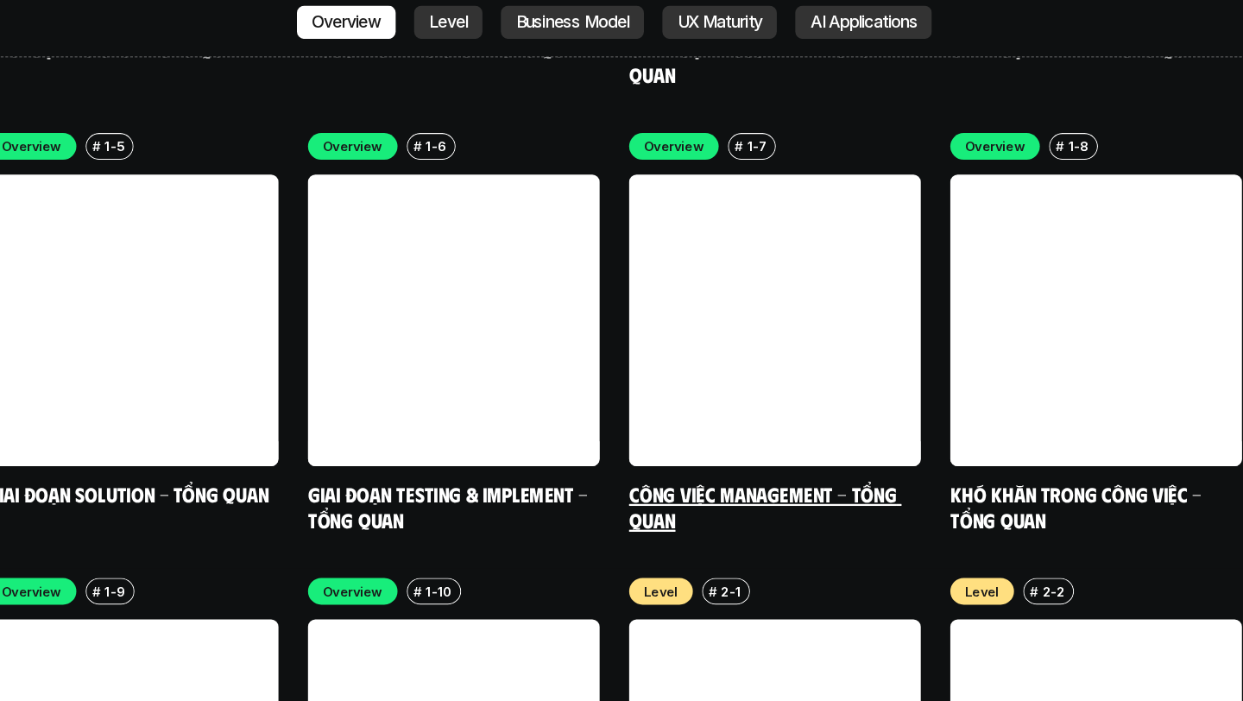
click at [676, 200] on link at bounding box center [771, 311] width 273 height 273
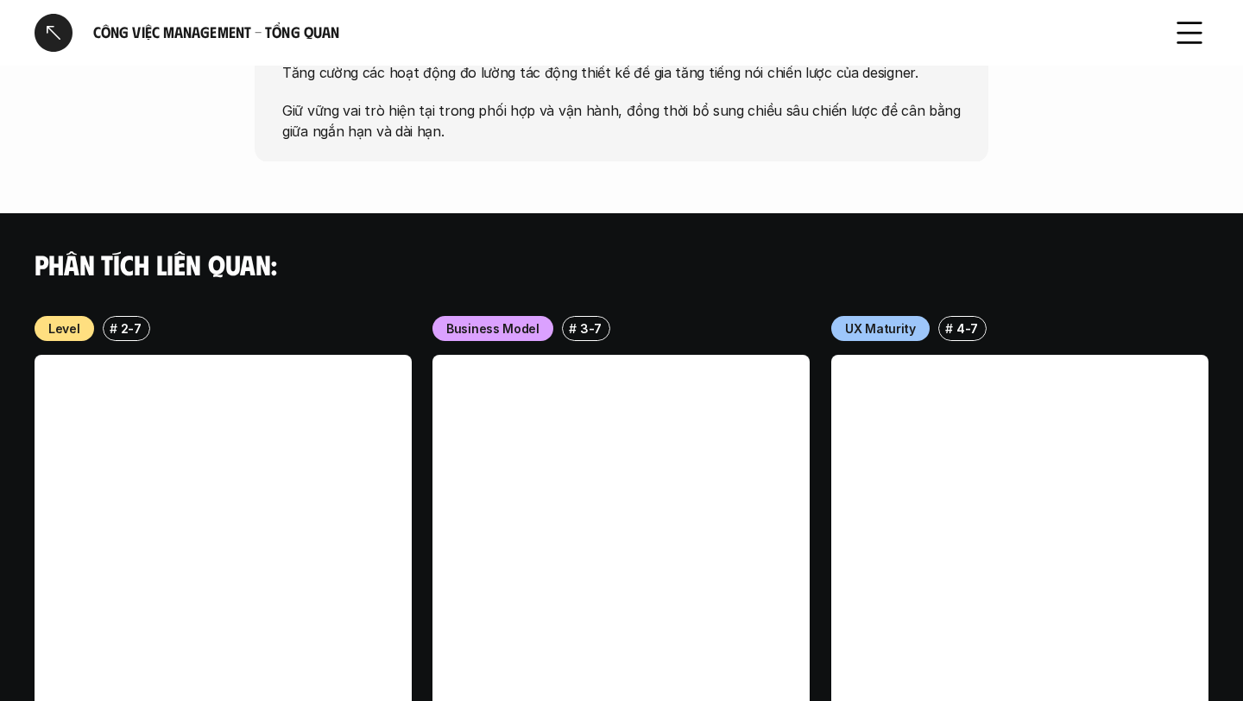
scroll to position [1260, 0]
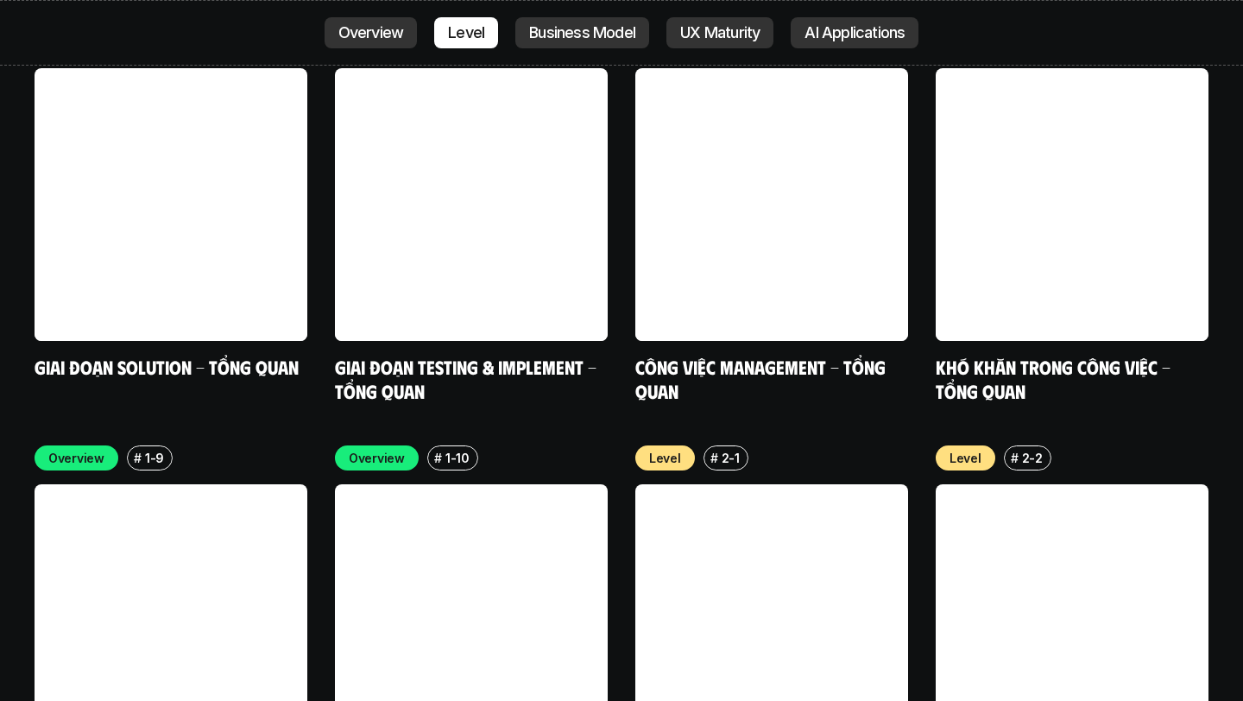
scroll to position [5519, 0]
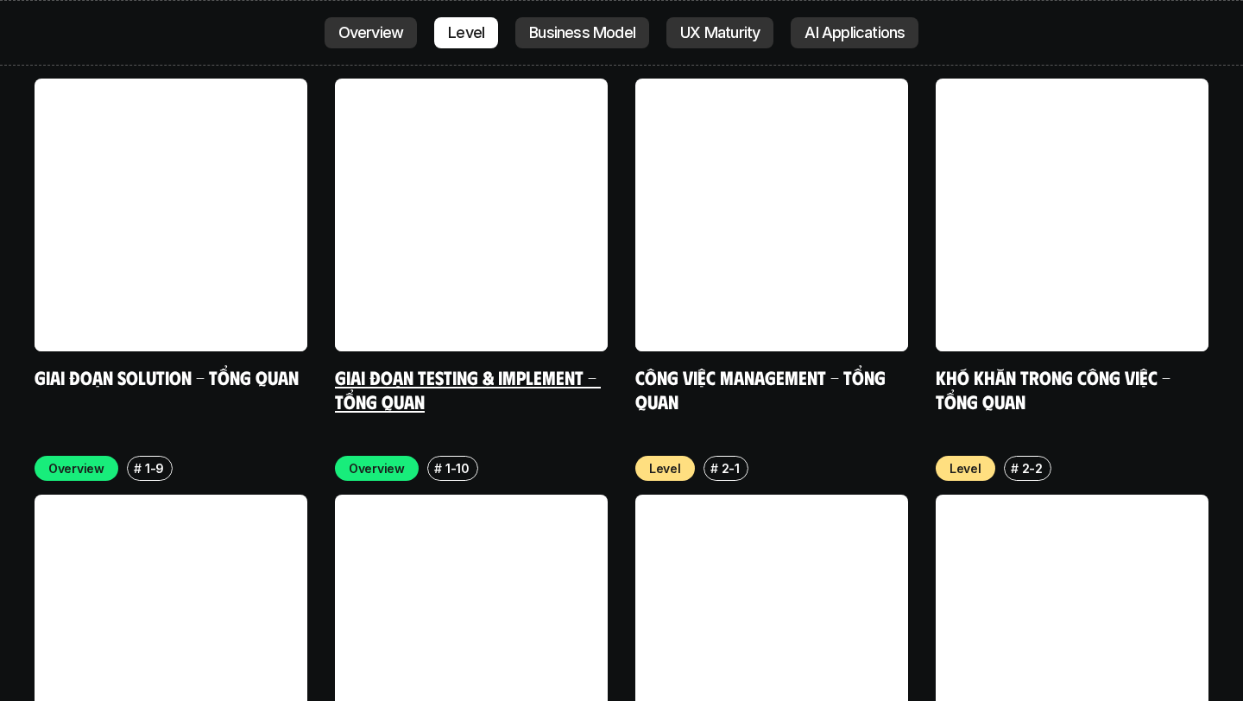
click at [484, 365] on link "Giai đoạn Testing & Implement - Tổng quan" at bounding box center [468, 388] width 266 height 47
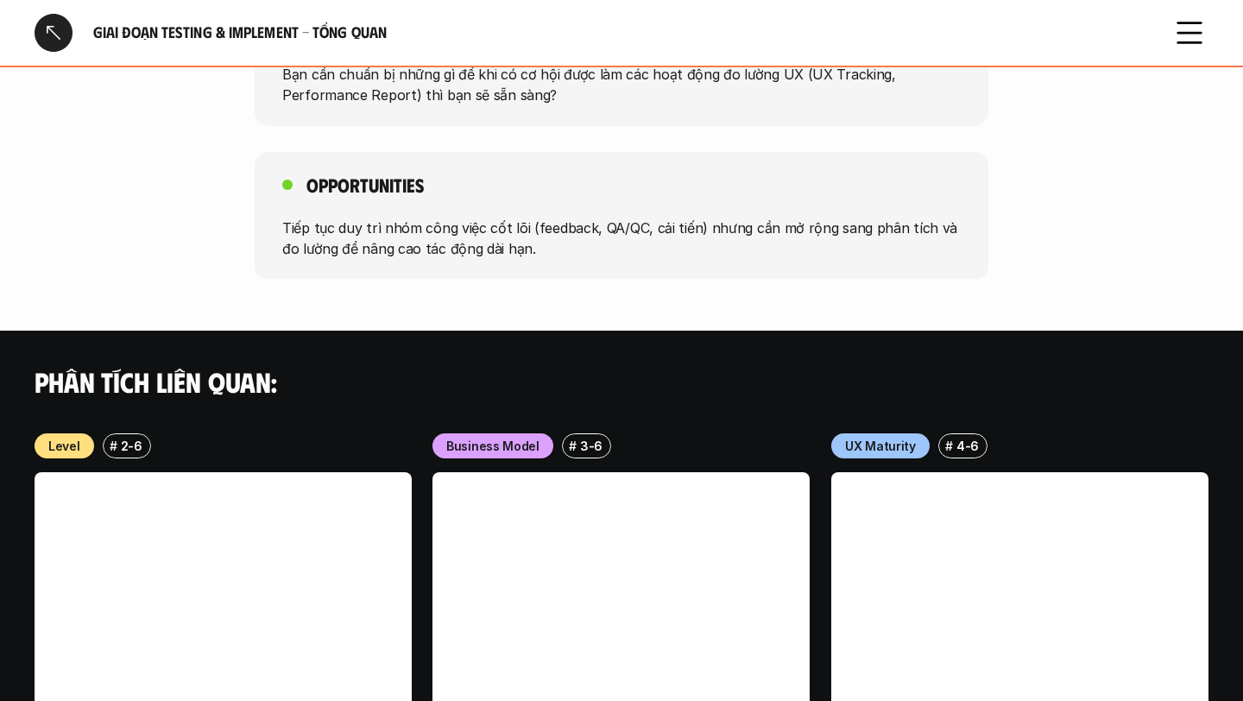
scroll to position [1258, 0]
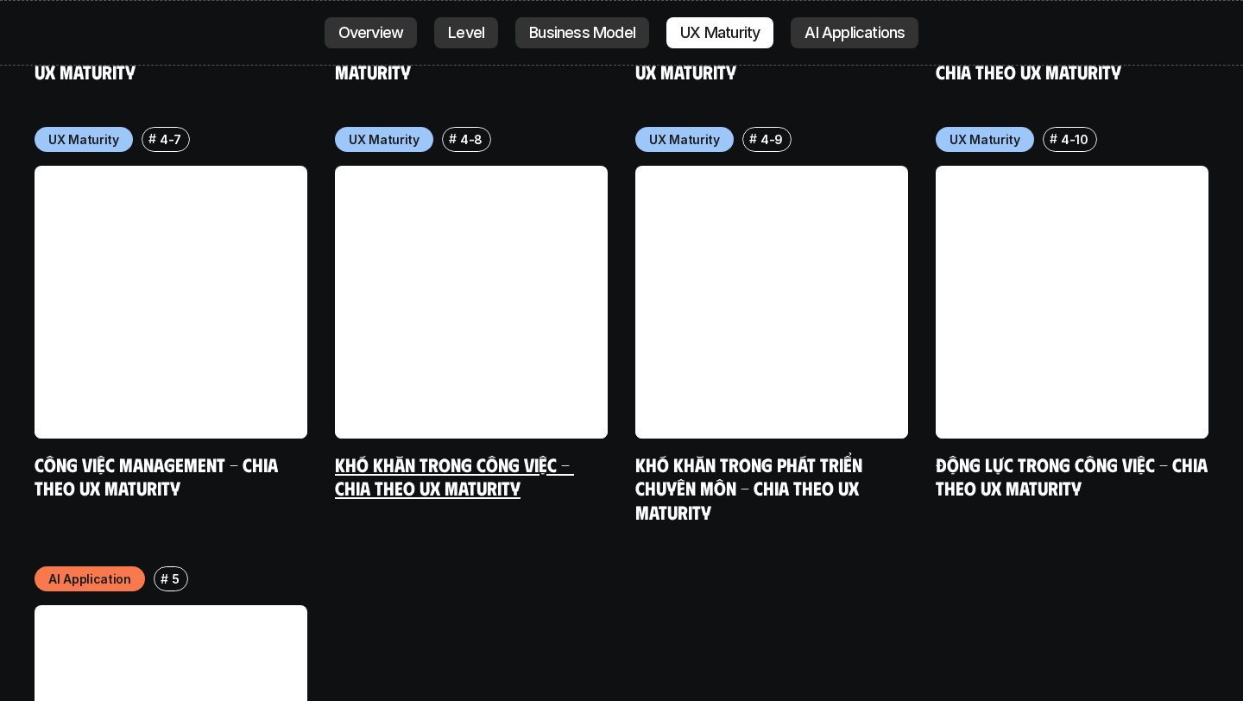
scroll to position [8793, 0]
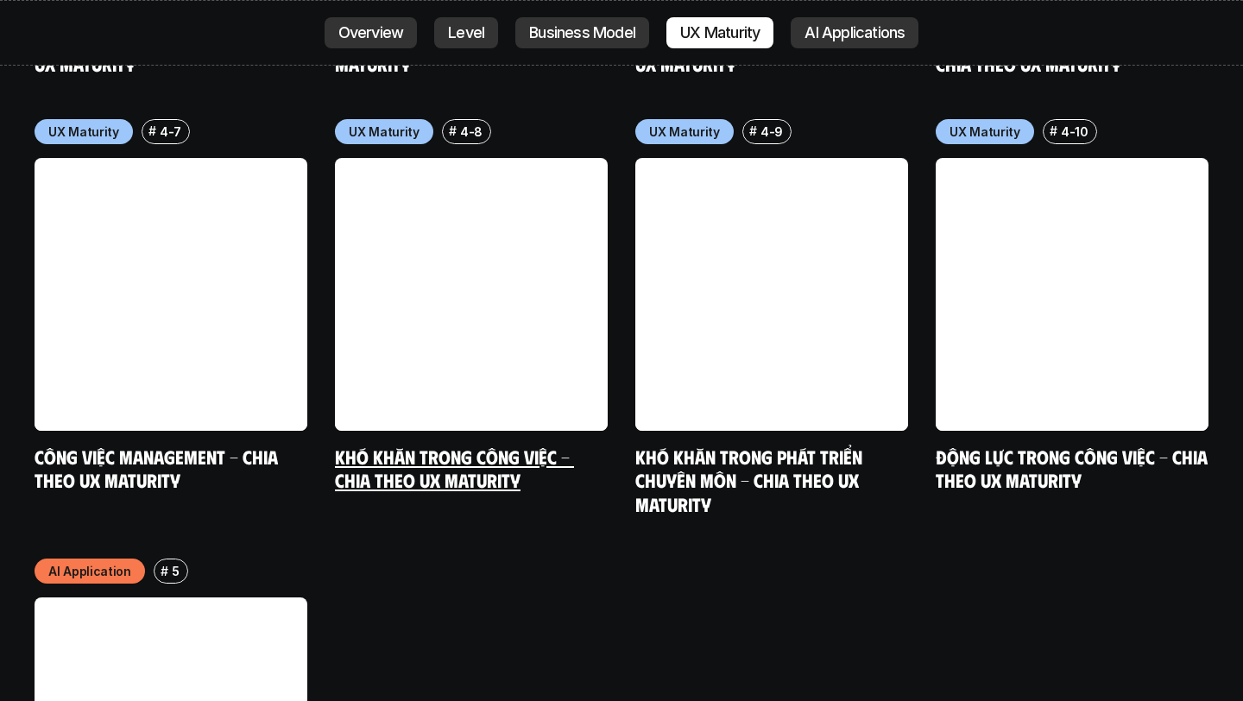
click at [470, 445] on link "Khó khăn trong công việc - Chia theo UX Maturity" at bounding box center [454, 468] width 239 height 47
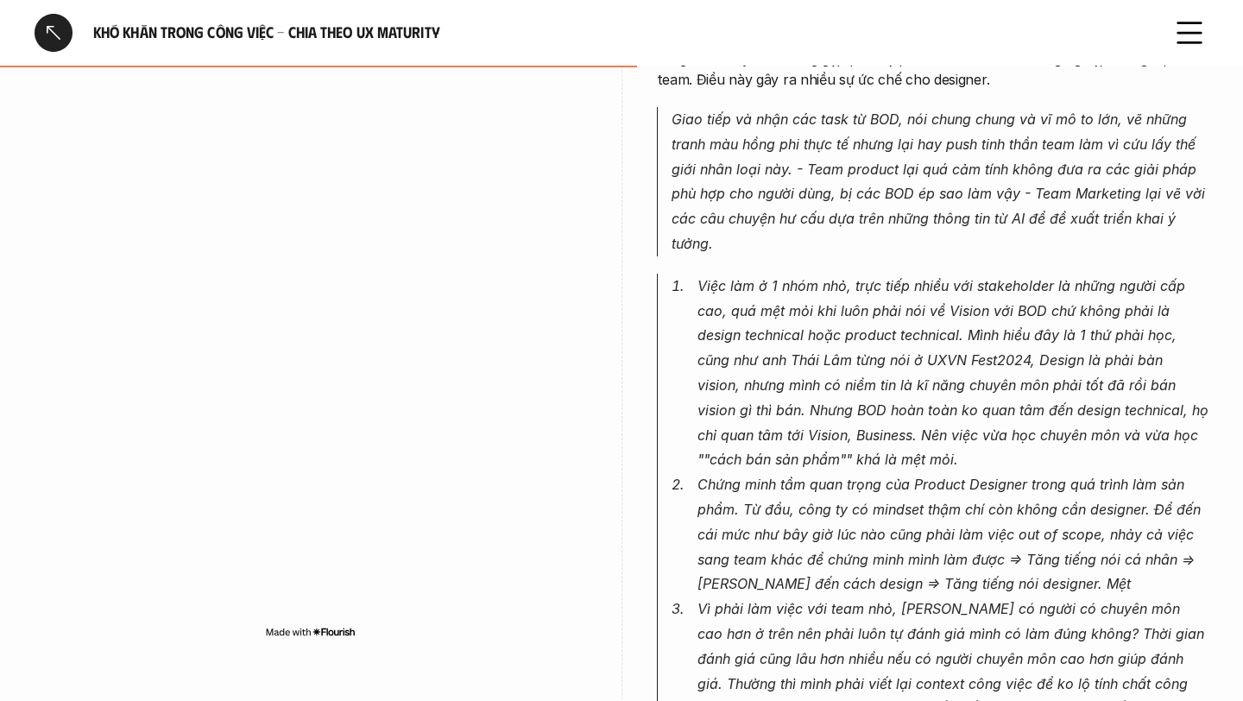
scroll to position [1062, 0]
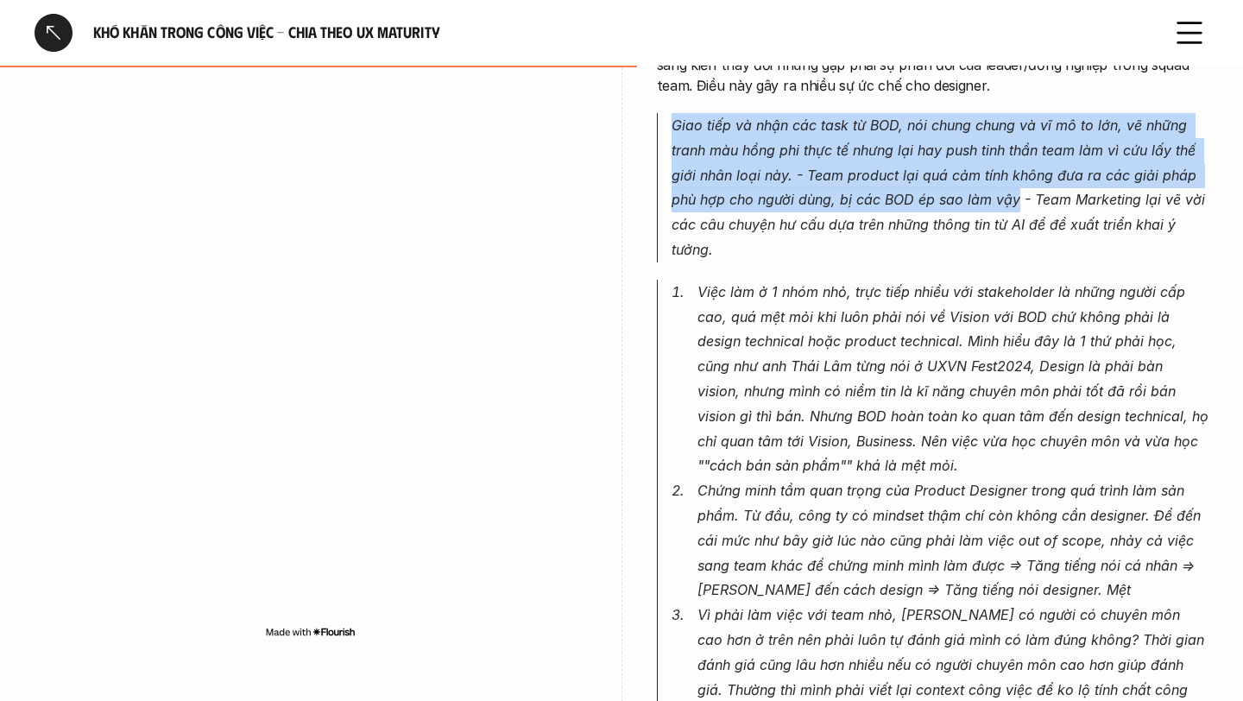
drag, startPoint x: 670, startPoint y: 117, endPoint x: 1012, endPoint y: 205, distance: 352.8
click at [1014, 205] on blockquote "Giao tiếp và nhận các task từ BOD, nói chung chung và vĩ mô to lớn, vẽ những tr…" at bounding box center [933, 187] width 553 height 149
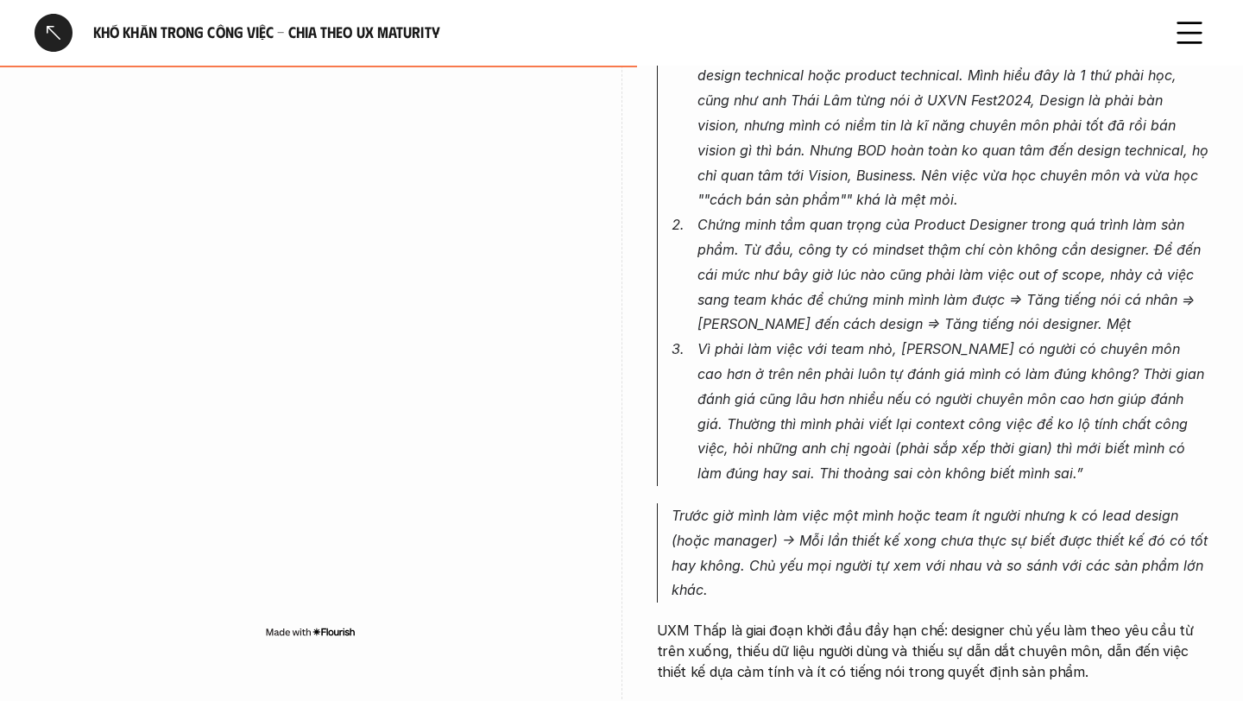
scroll to position [1324, 0]
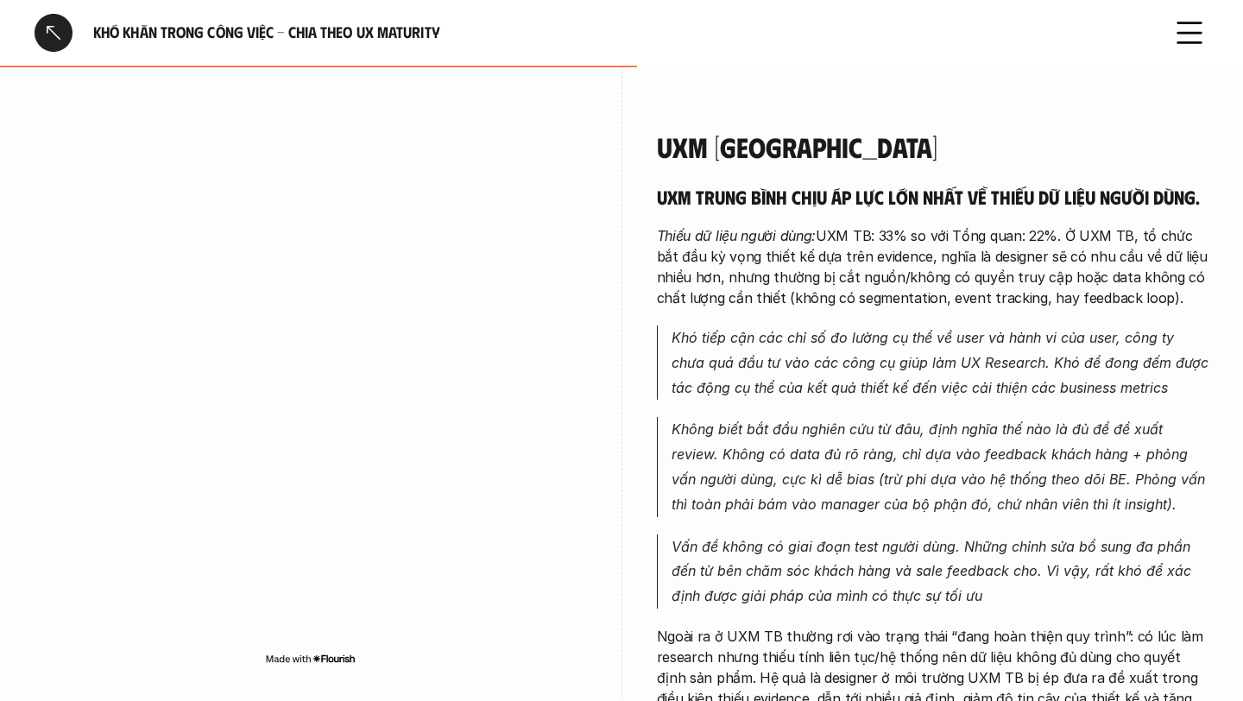
click at [862, 470] on em "Không biết bắt đầu nghiên cứu từ đâu, định nghĩa thế nào là đủ để đề xuất revie…" at bounding box center [941, 466] width 538 height 92
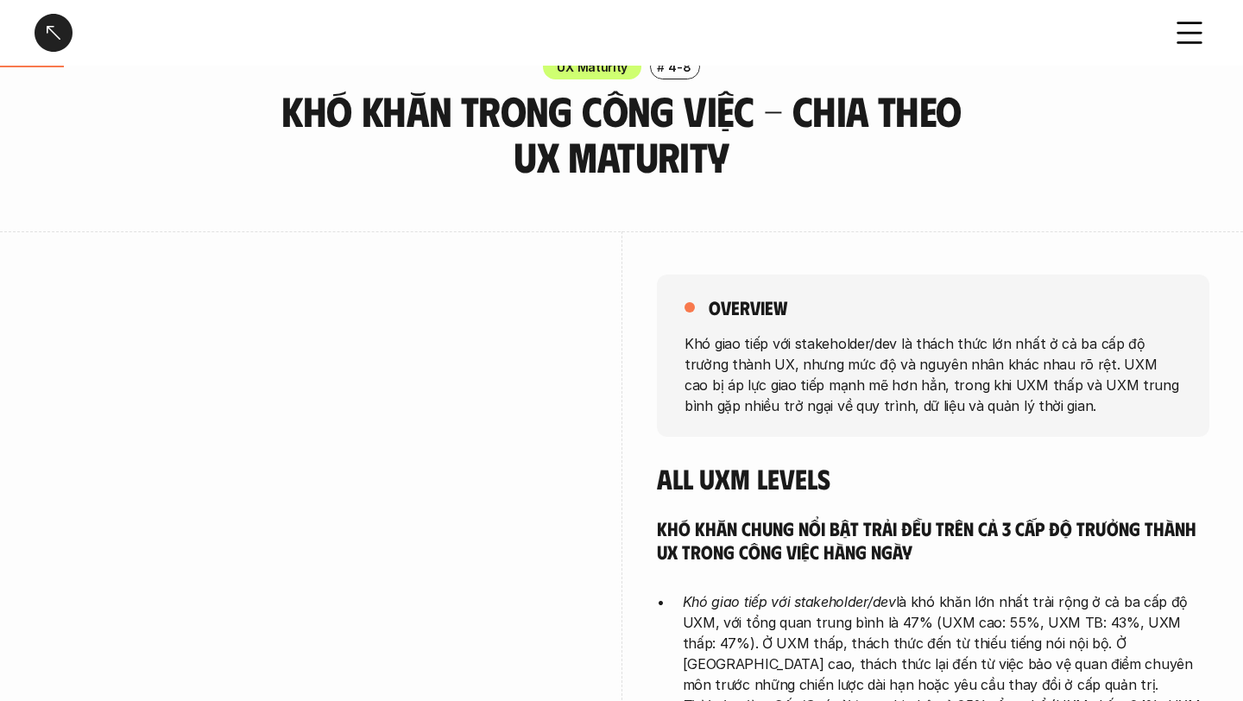
scroll to position [0, 0]
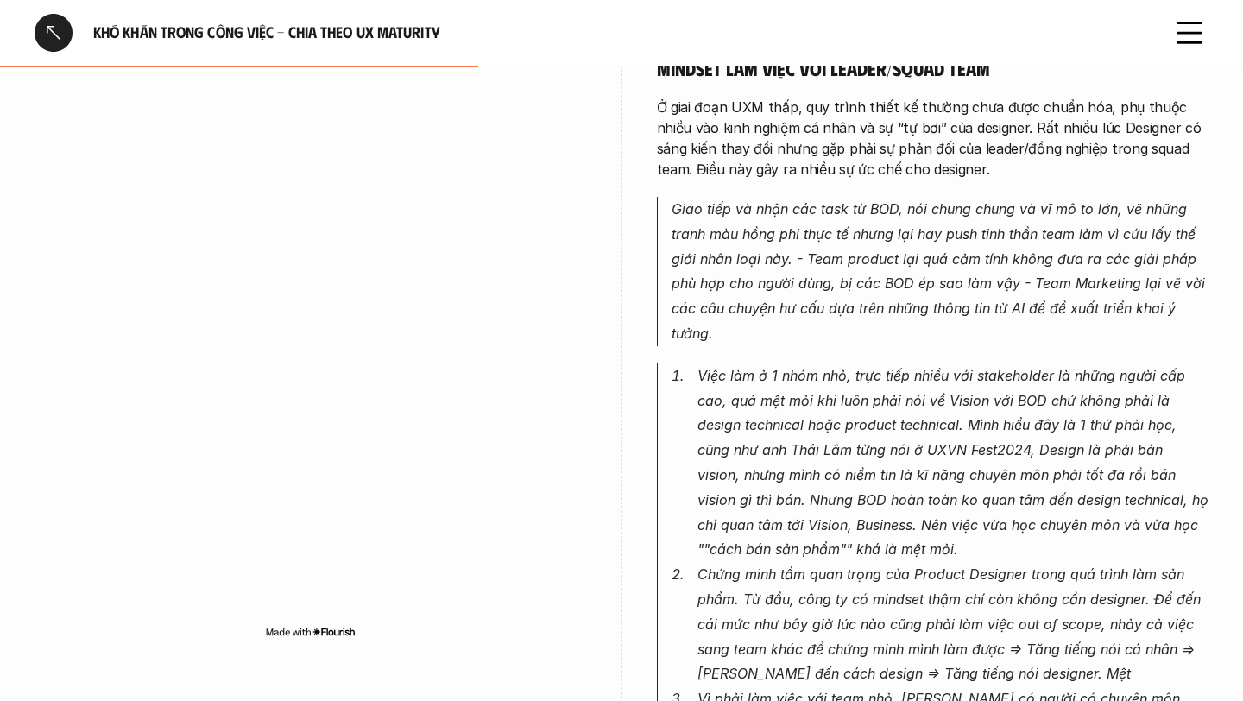
click at [836, 362] on div "Vấn đề lớn nhất là làm việc với stakeholder, cụ thể là vấn đề về mindset làm vi…" at bounding box center [933, 532] width 553 height 1000
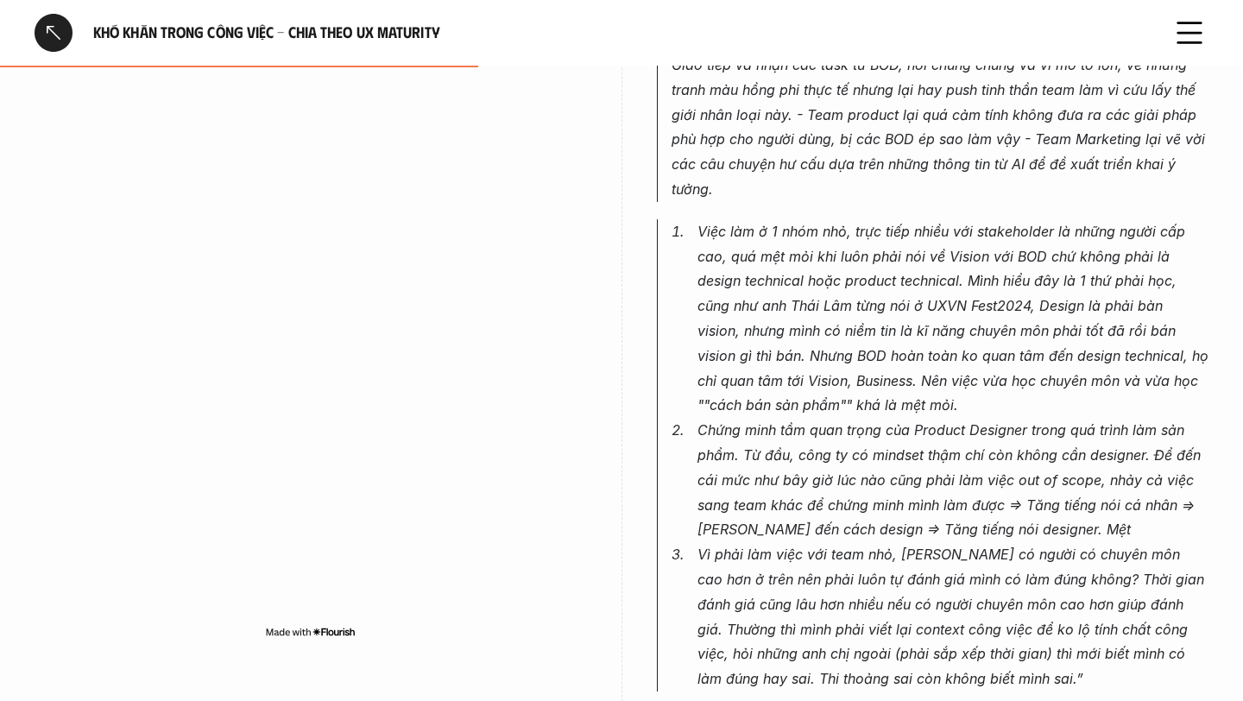
scroll to position [1121, 0]
click at [780, 262] on em "Việc làm ở 1 nhóm nhỏ, trực tiếp nhiều với stakeholder là những người cấp cao, …" at bounding box center [955, 320] width 515 height 192
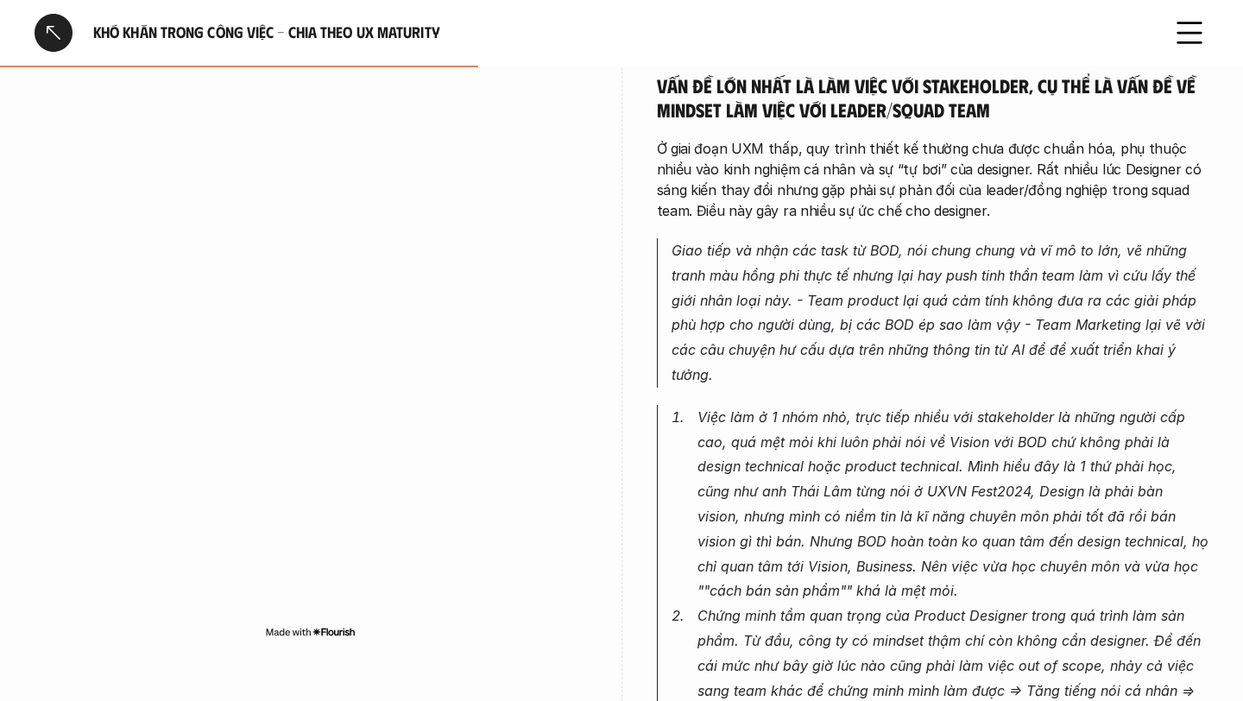
scroll to position [932, 0]
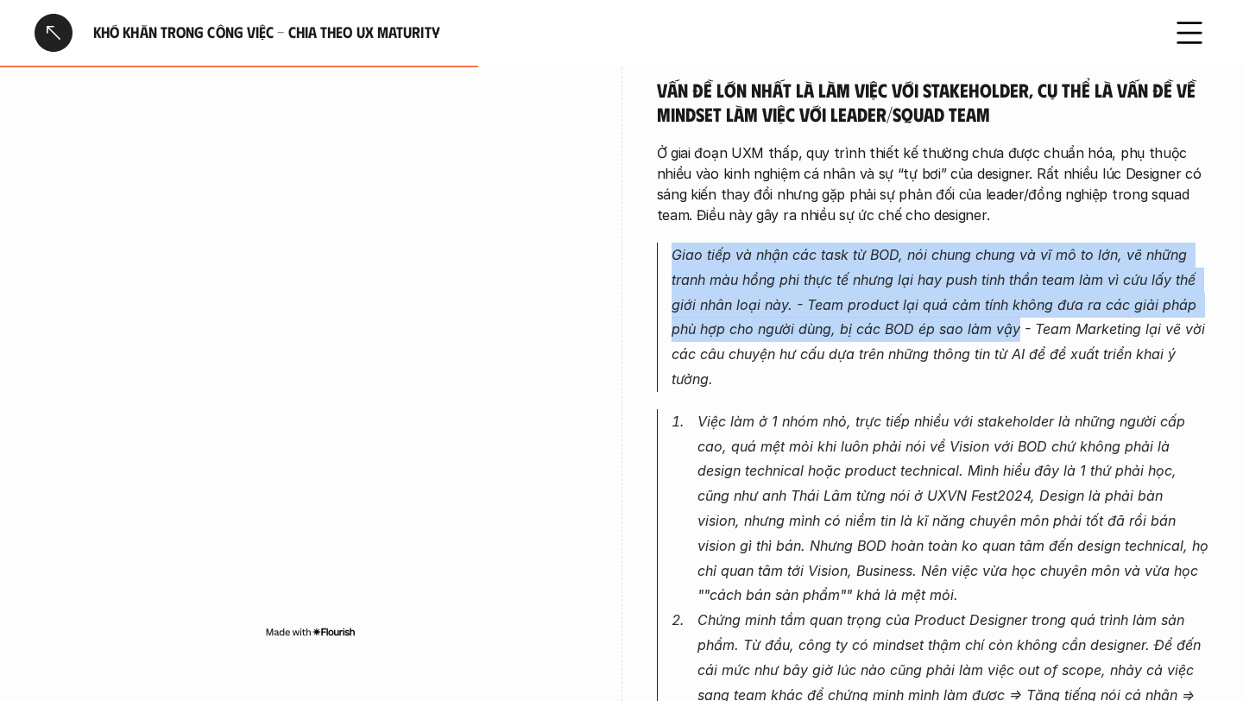
drag, startPoint x: 668, startPoint y: 252, endPoint x: 1017, endPoint y: 329, distance: 357.1
click at [1017, 329] on blockquote "Giao tiếp và nhận các task từ BOD, nói chung chung và vĩ mô to lớn, vẽ những tr…" at bounding box center [933, 317] width 553 height 149
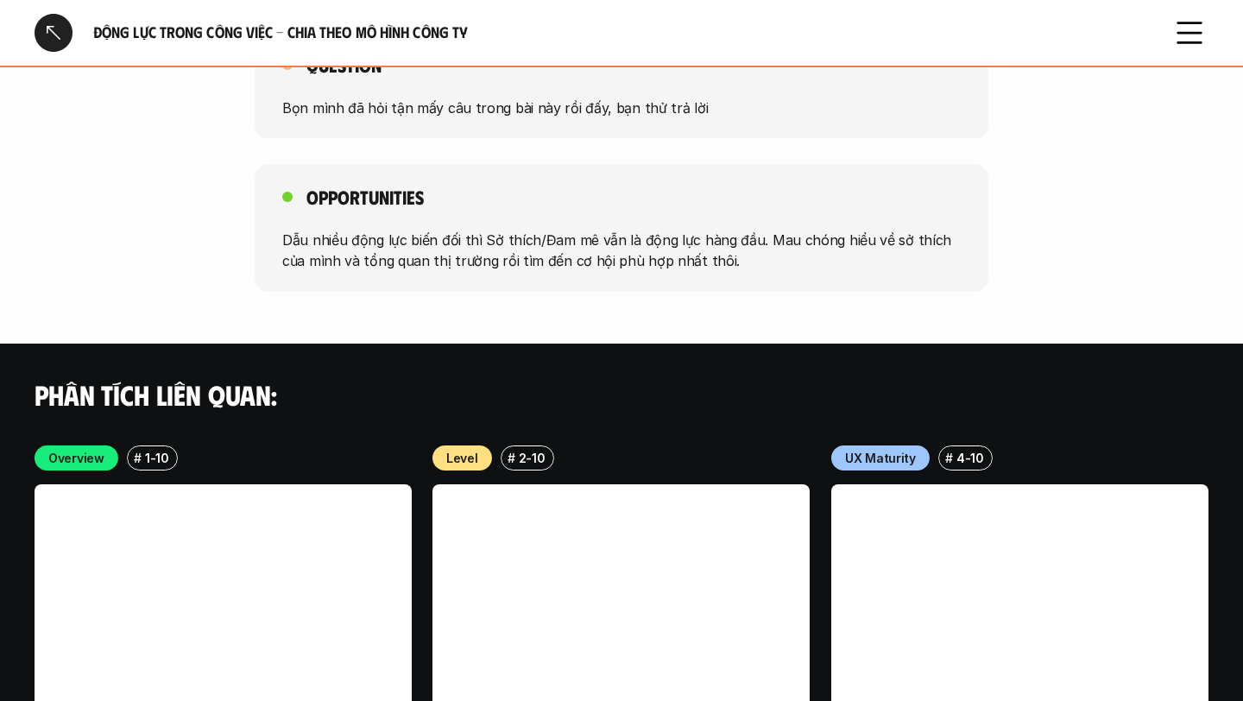
scroll to position [2829, 0]
